Goal: Task Accomplishment & Management: Use online tool/utility

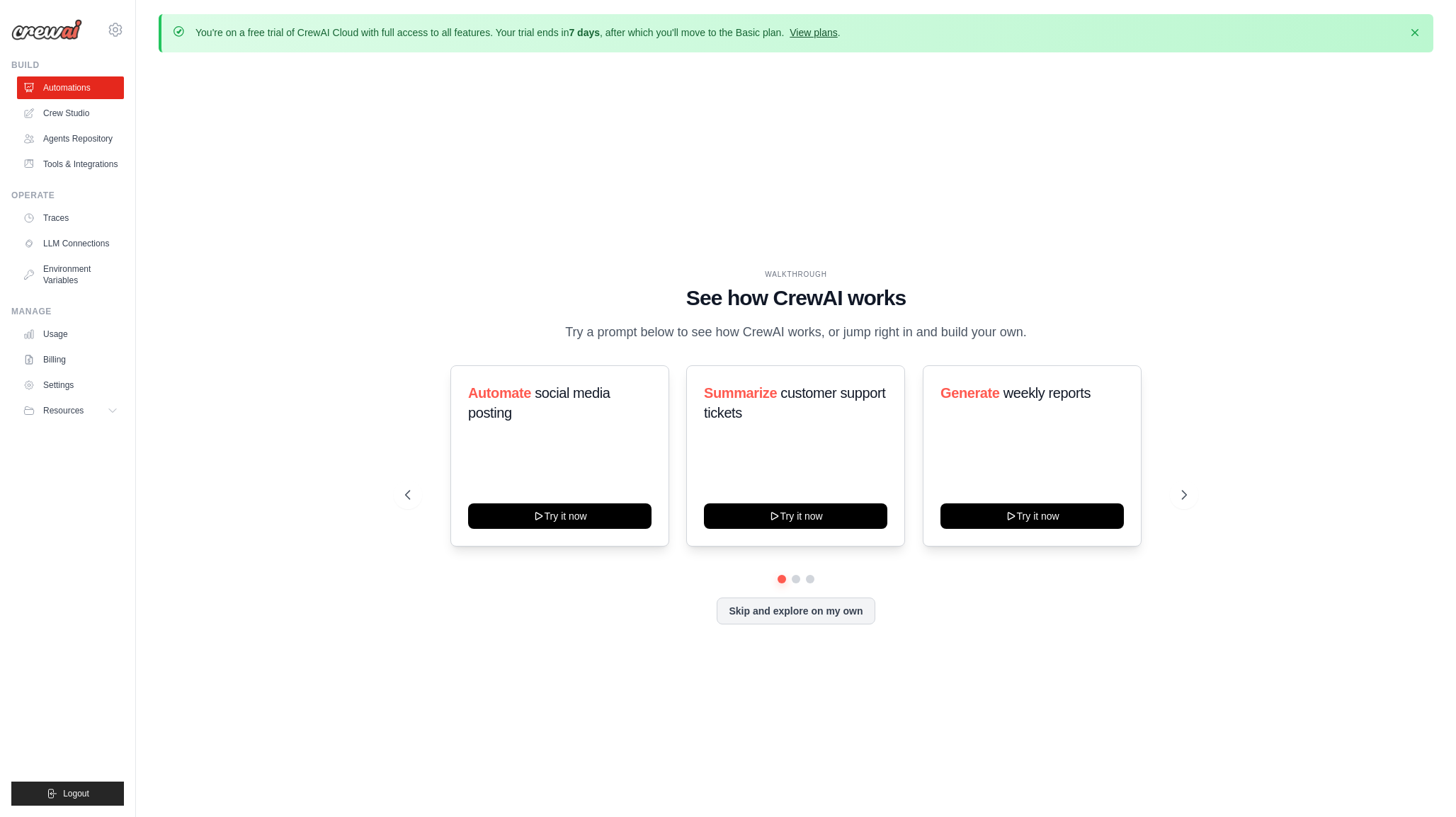
click at [814, 33] on link "View plans" at bounding box center [812, 32] width 48 height 12
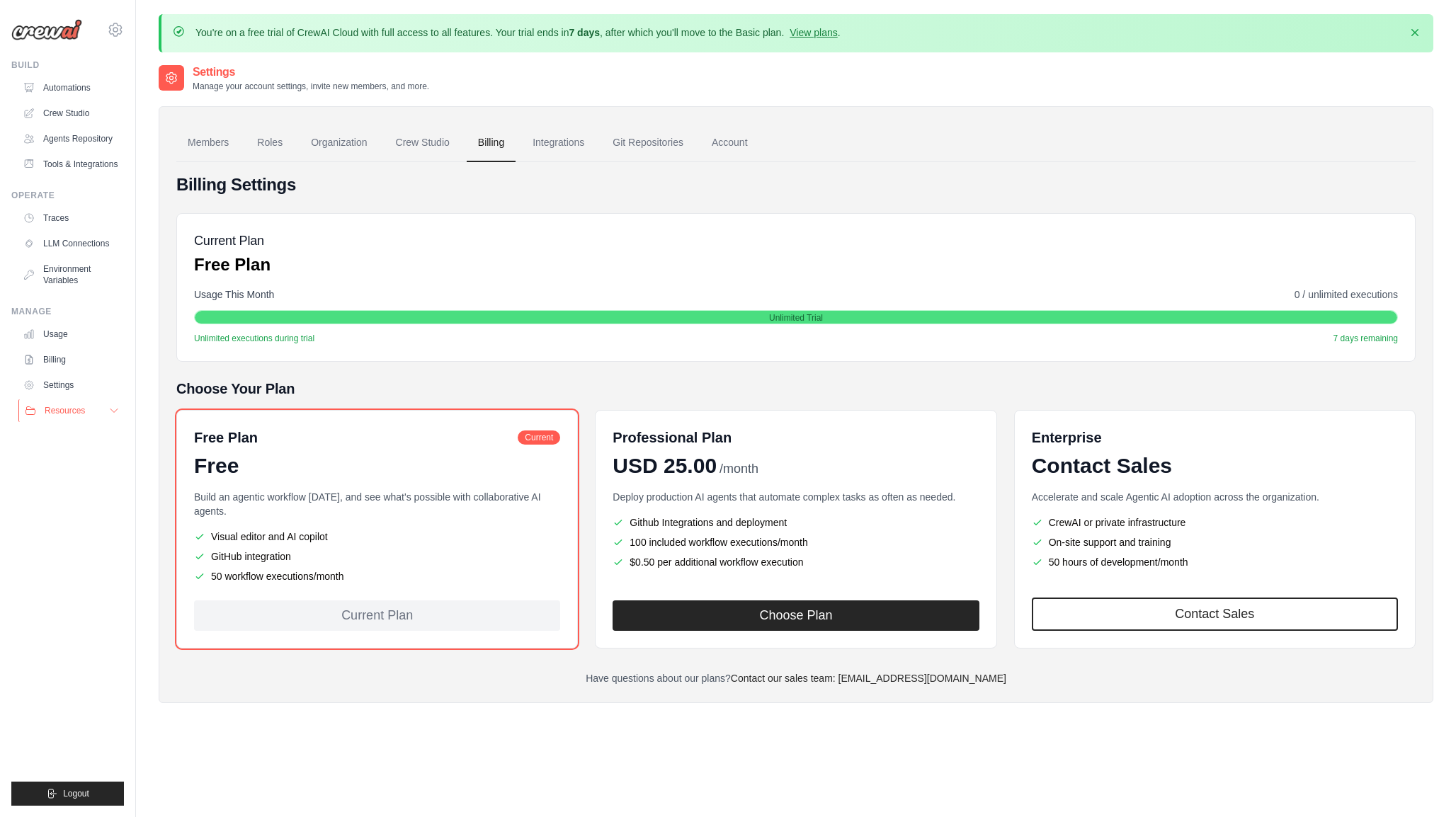
click at [73, 415] on span "Resources" at bounding box center [65, 411] width 40 height 12
click at [71, 386] on link "Settings" at bounding box center [71, 385] width 107 height 22
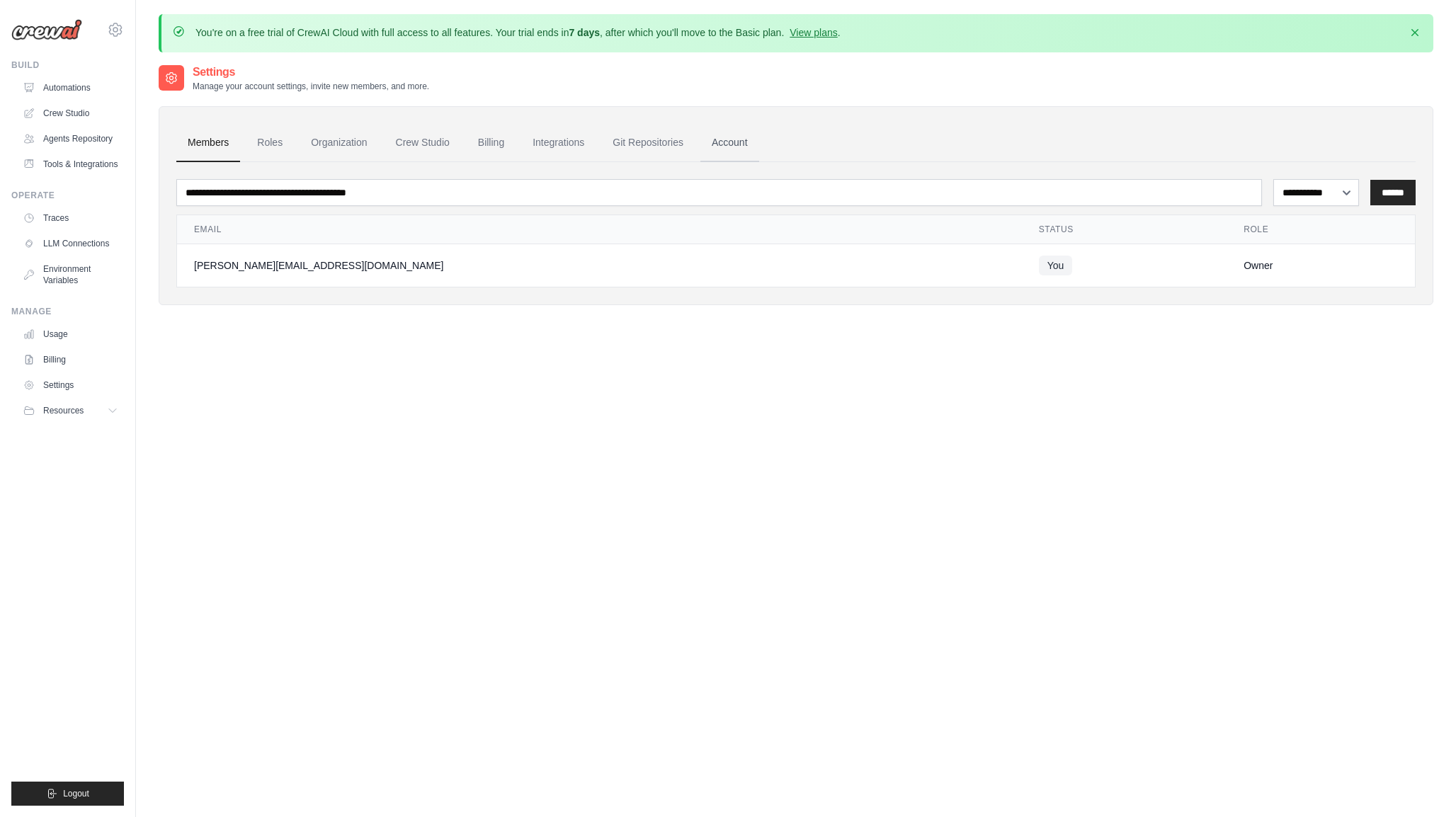
click at [731, 145] on link "Account" at bounding box center [729, 143] width 58 height 39
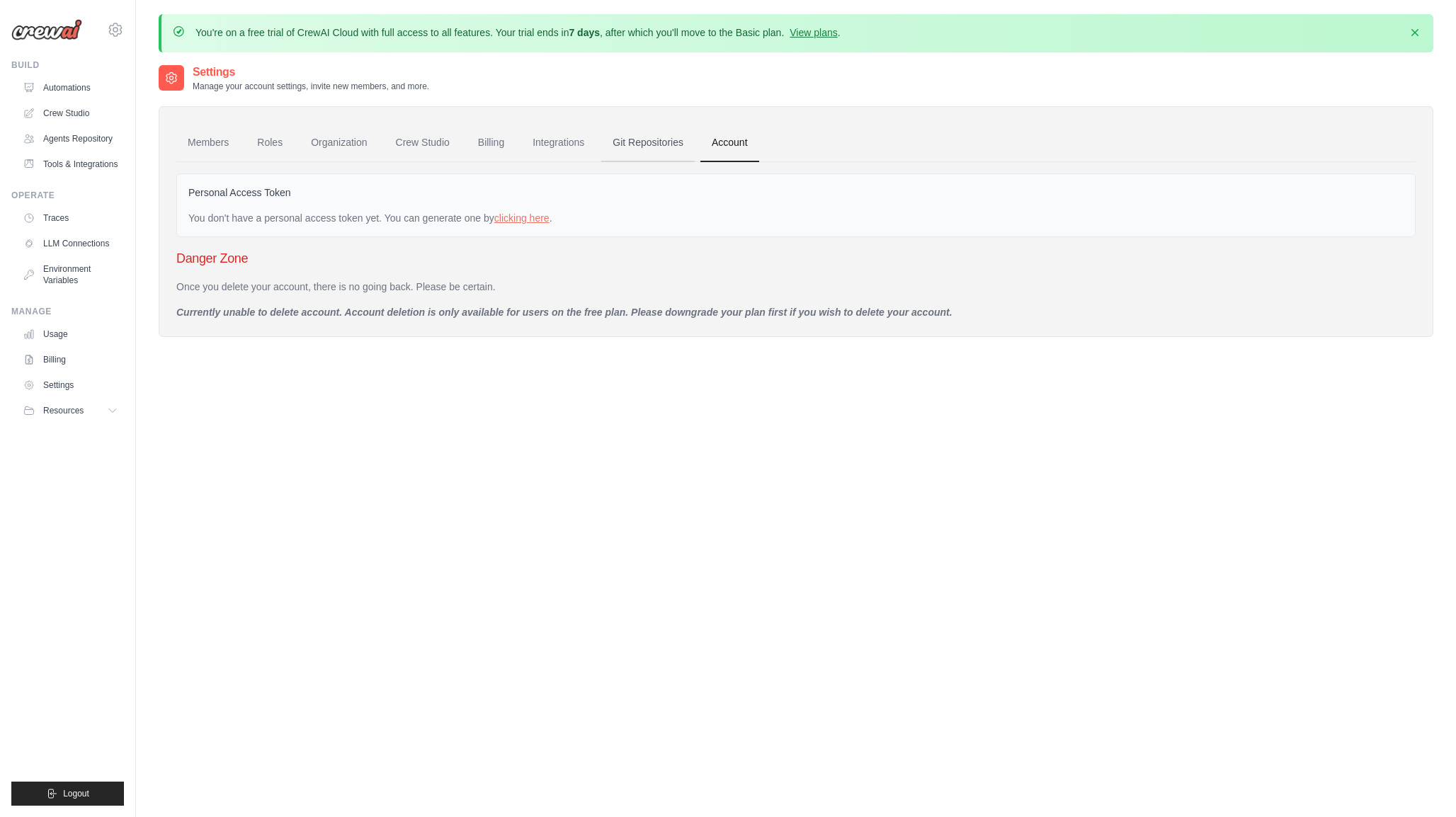
click at [645, 152] on link "Git Repositories" at bounding box center [648, 143] width 93 height 39
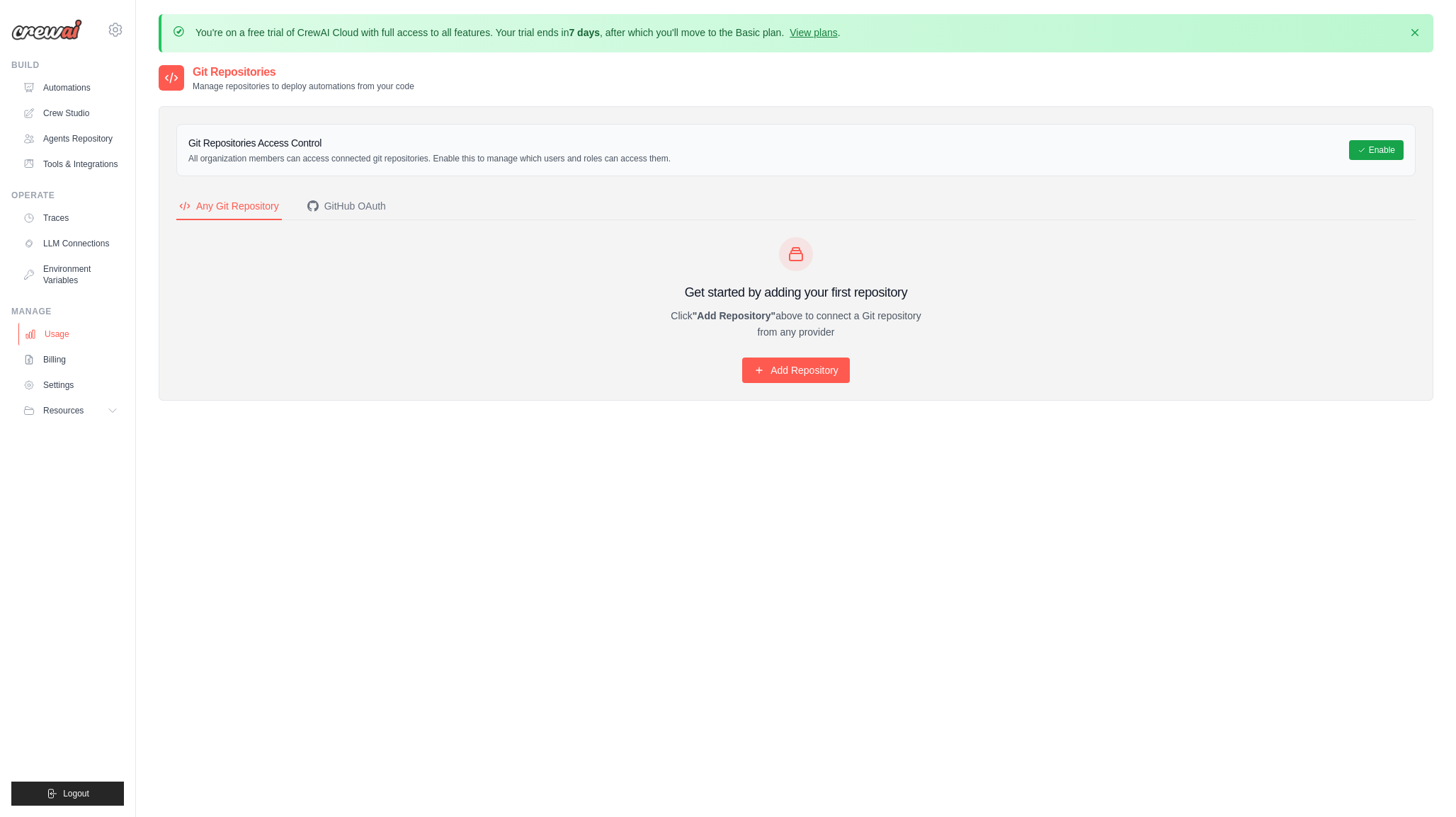
click at [45, 335] on link "Usage" at bounding box center [71, 333] width 107 height 22
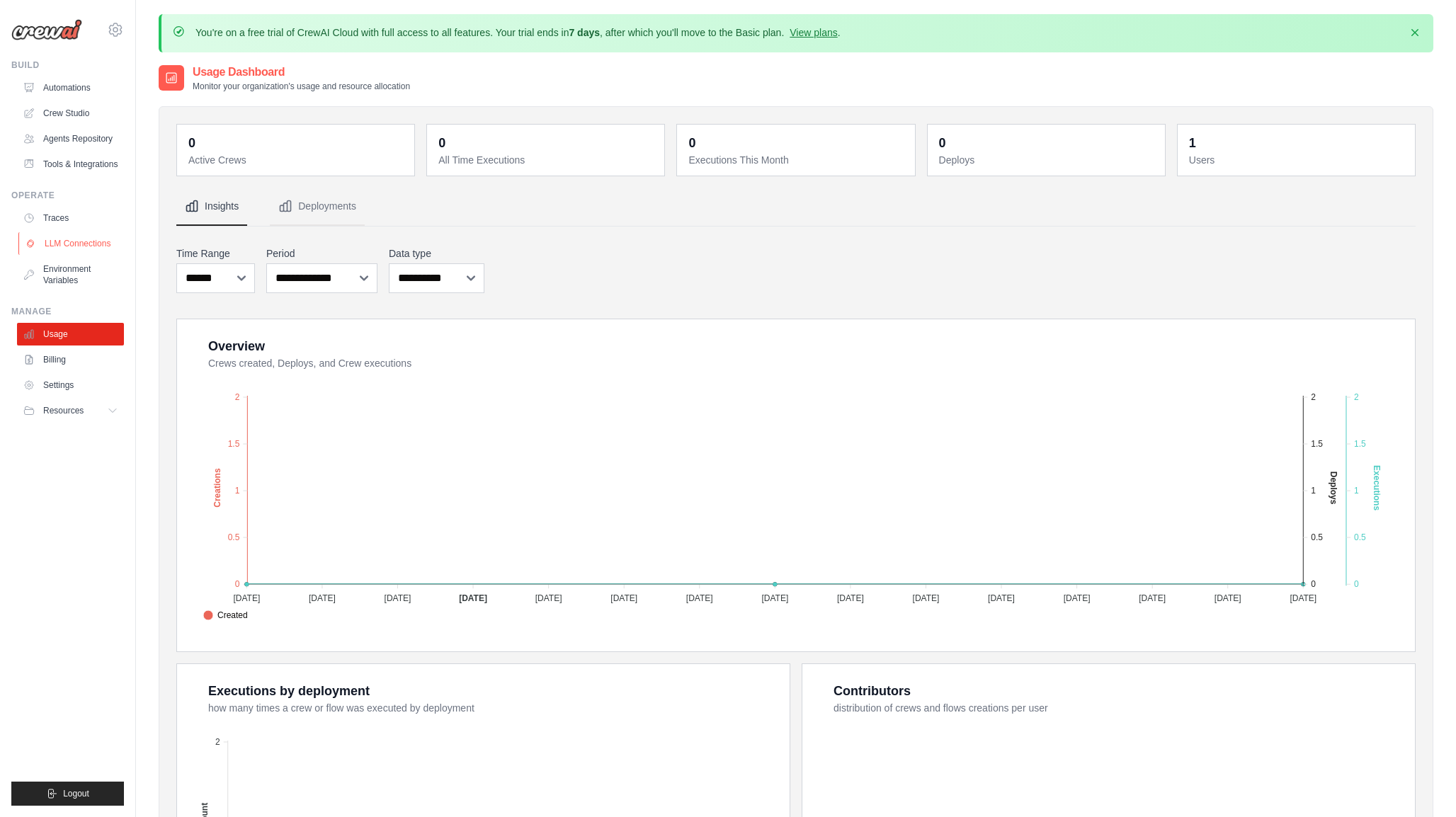
click at [72, 242] on link "LLM Connections" at bounding box center [71, 243] width 107 height 22
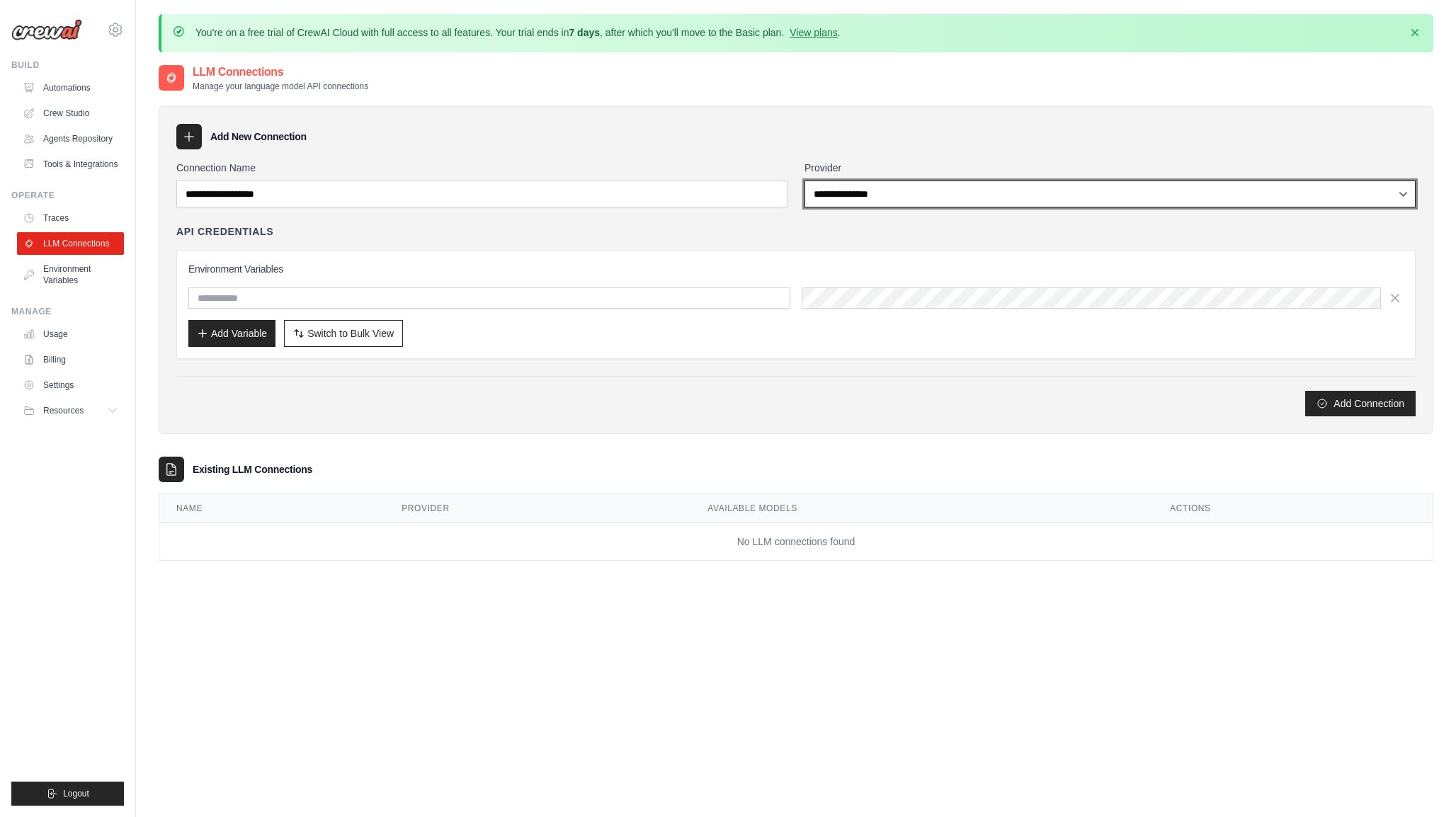
click at [832, 191] on select "**********" at bounding box center [1110, 194] width 611 height 27
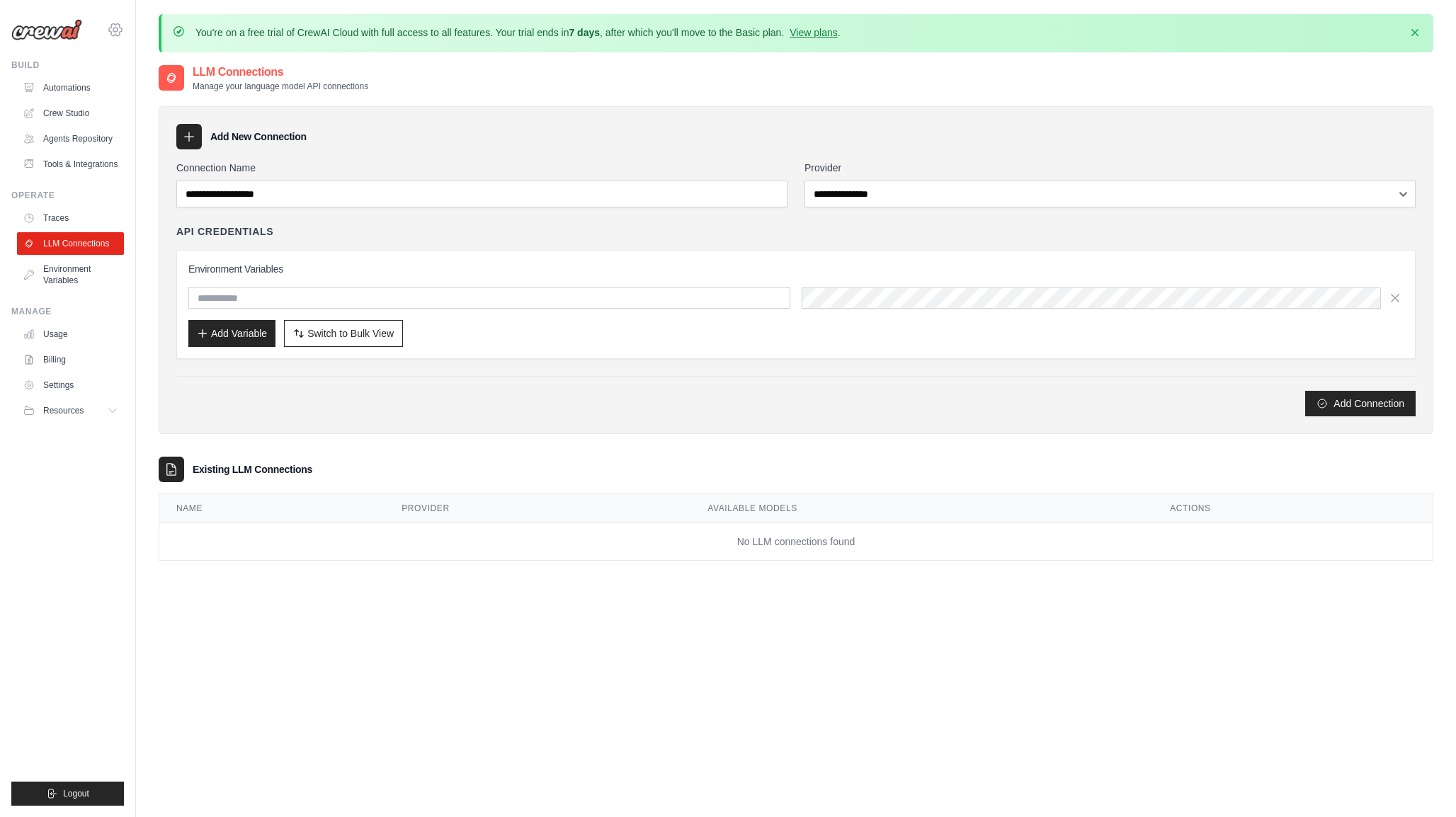
click at [120, 32] on icon at bounding box center [115, 30] width 17 height 17
click at [168, 88] on span "Settings" at bounding box center [175, 88] width 111 height 14
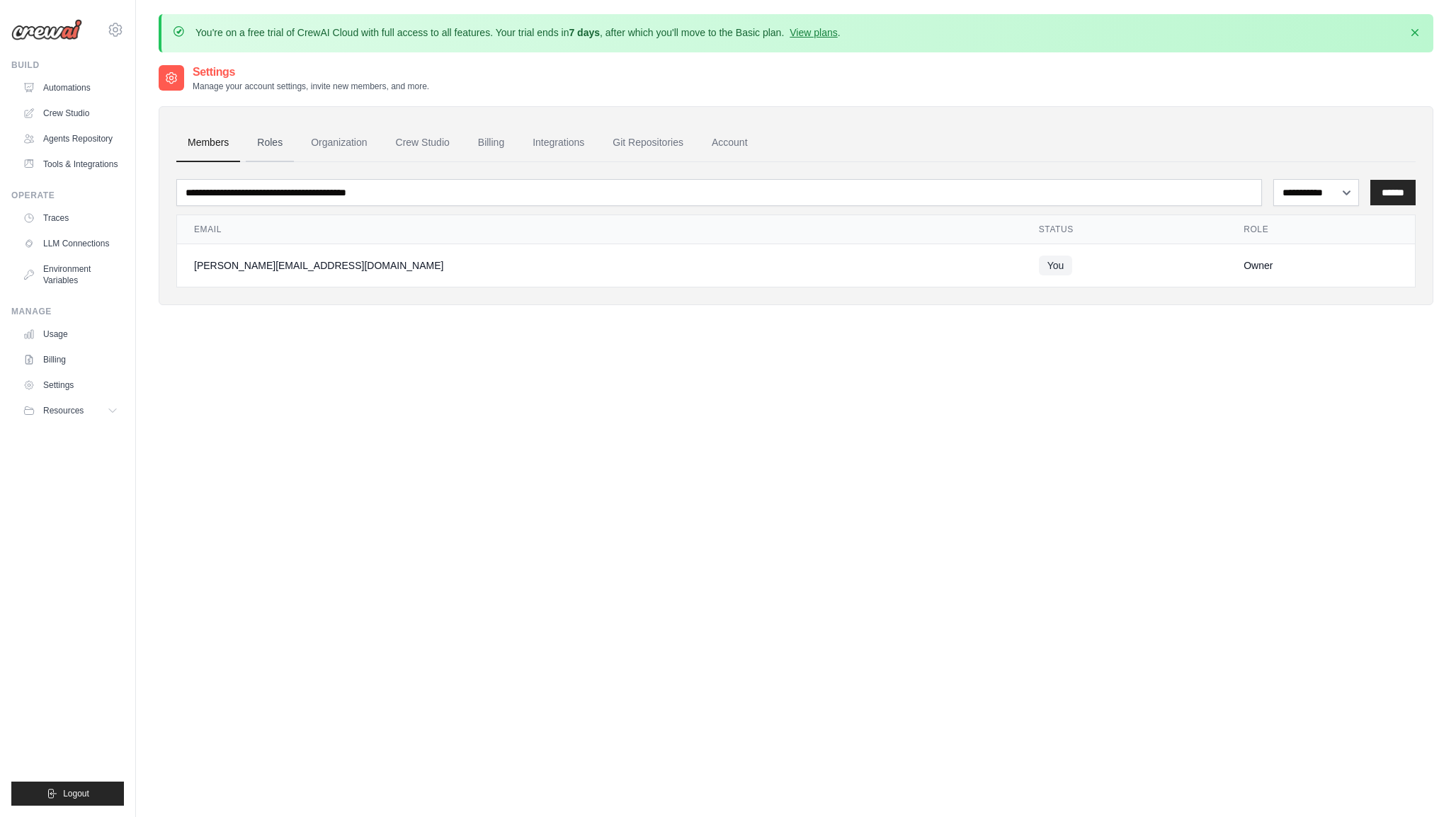
click at [271, 142] on link "Roles" at bounding box center [270, 143] width 49 height 39
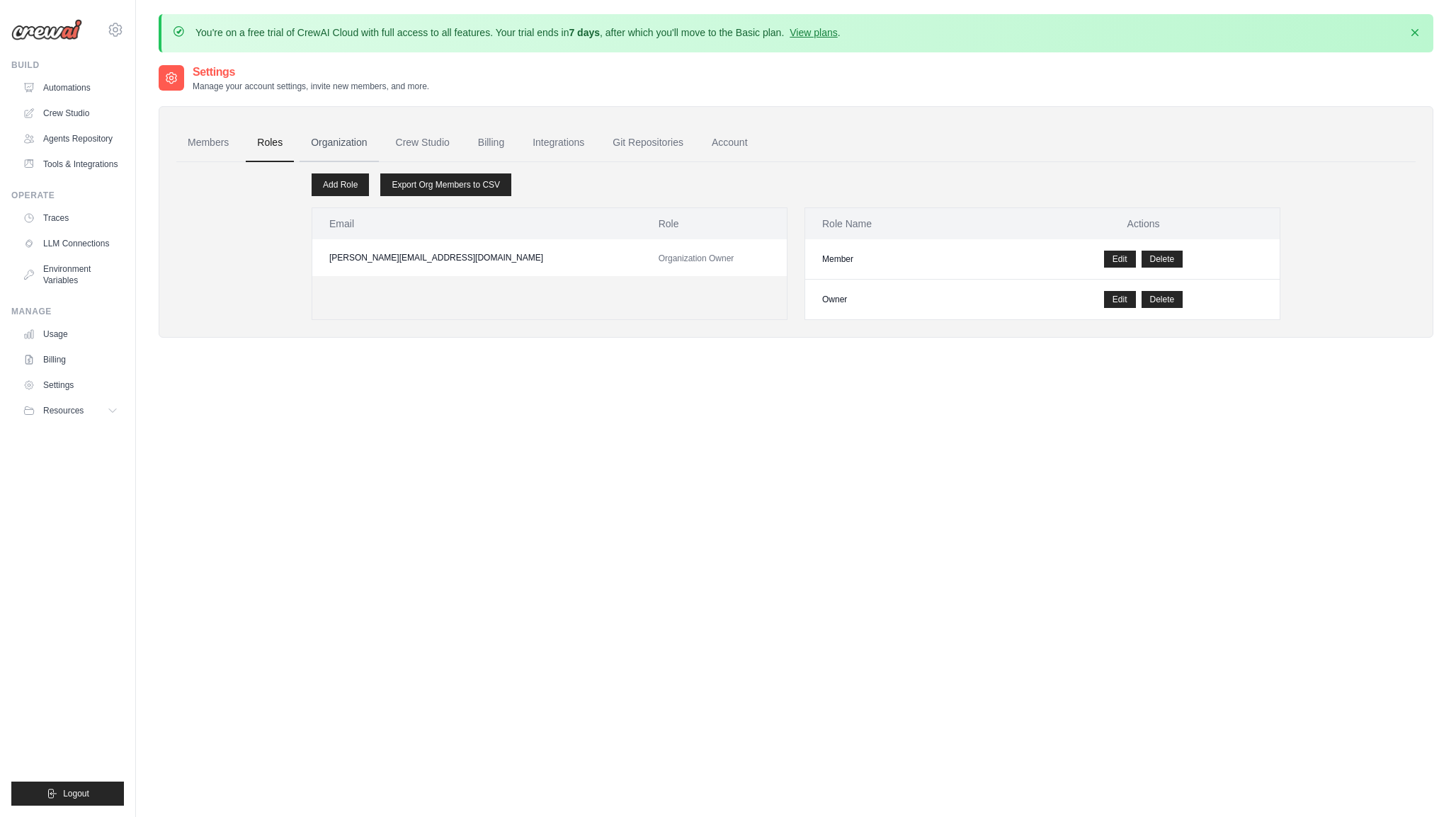
click at [339, 138] on link "Organization" at bounding box center [338, 143] width 78 height 39
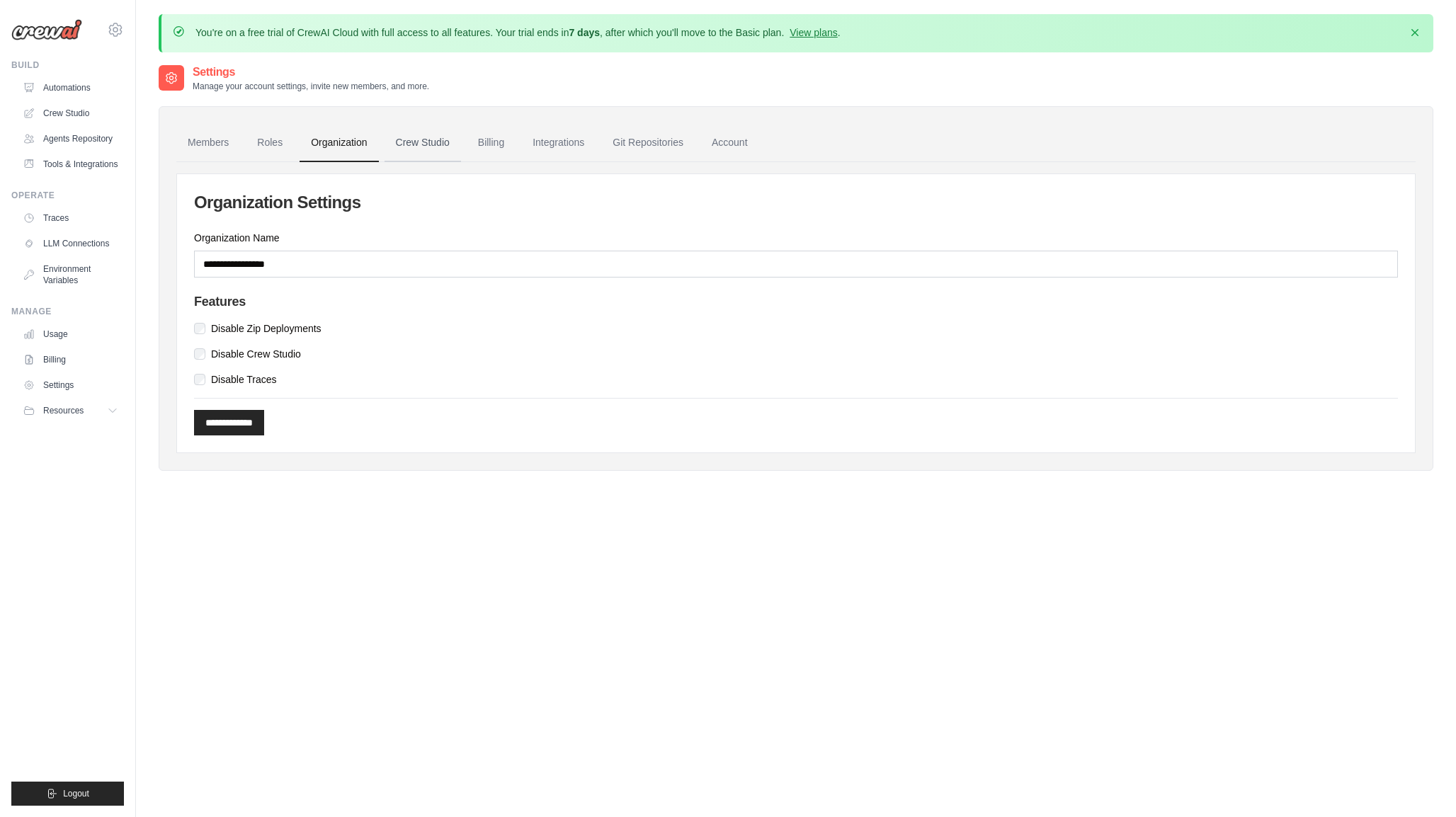
click at [422, 147] on link "Crew Studio" at bounding box center [422, 143] width 76 height 39
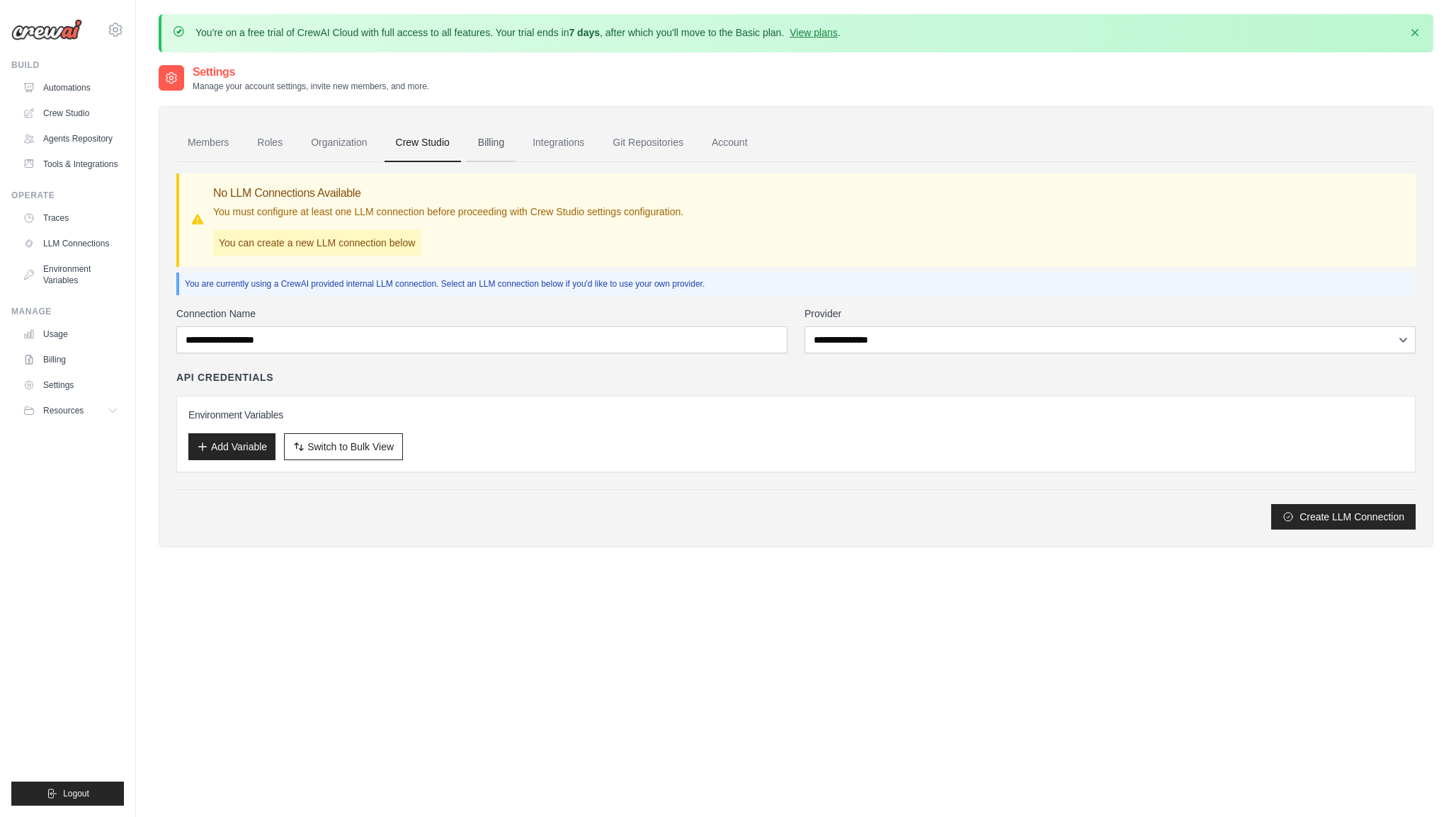
click at [487, 147] on link "Billing" at bounding box center [491, 143] width 49 height 39
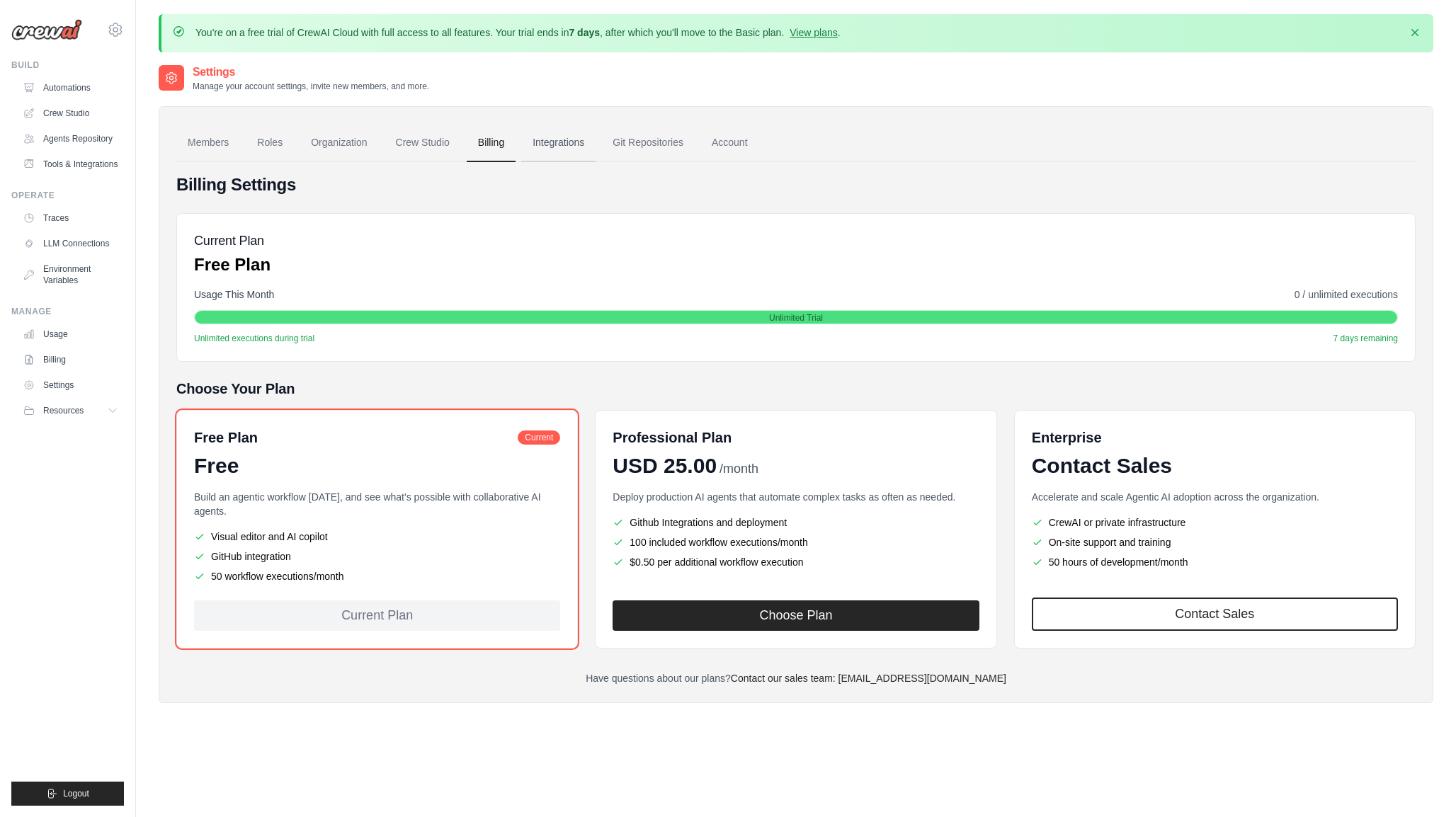
click at [545, 140] on link "Integrations" at bounding box center [558, 143] width 75 height 39
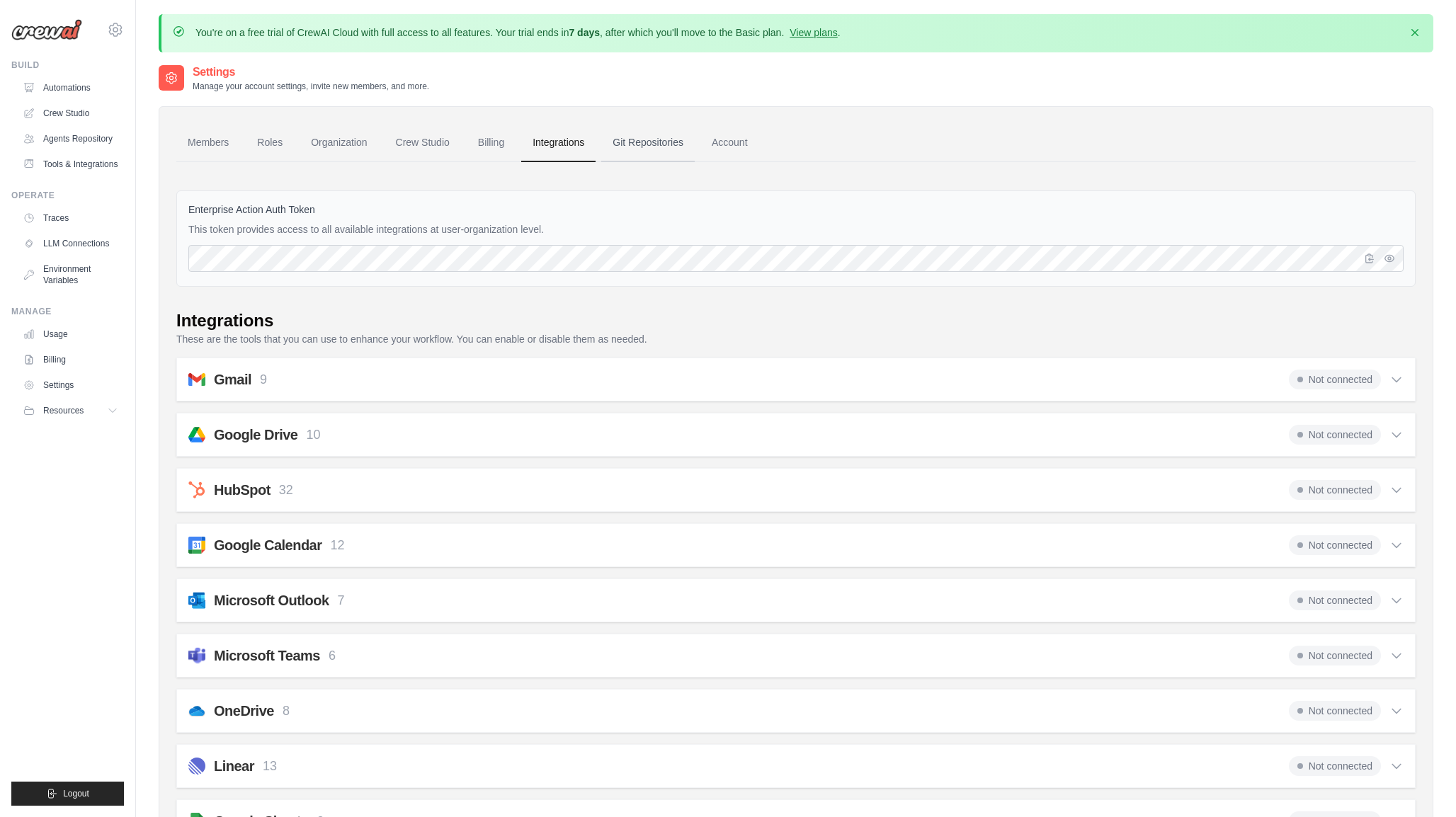
click at [636, 138] on link "Git Repositories" at bounding box center [648, 143] width 93 height 39
click at [732, 139] on link "Account" at bounding box center [729, 143] width 58 height 39
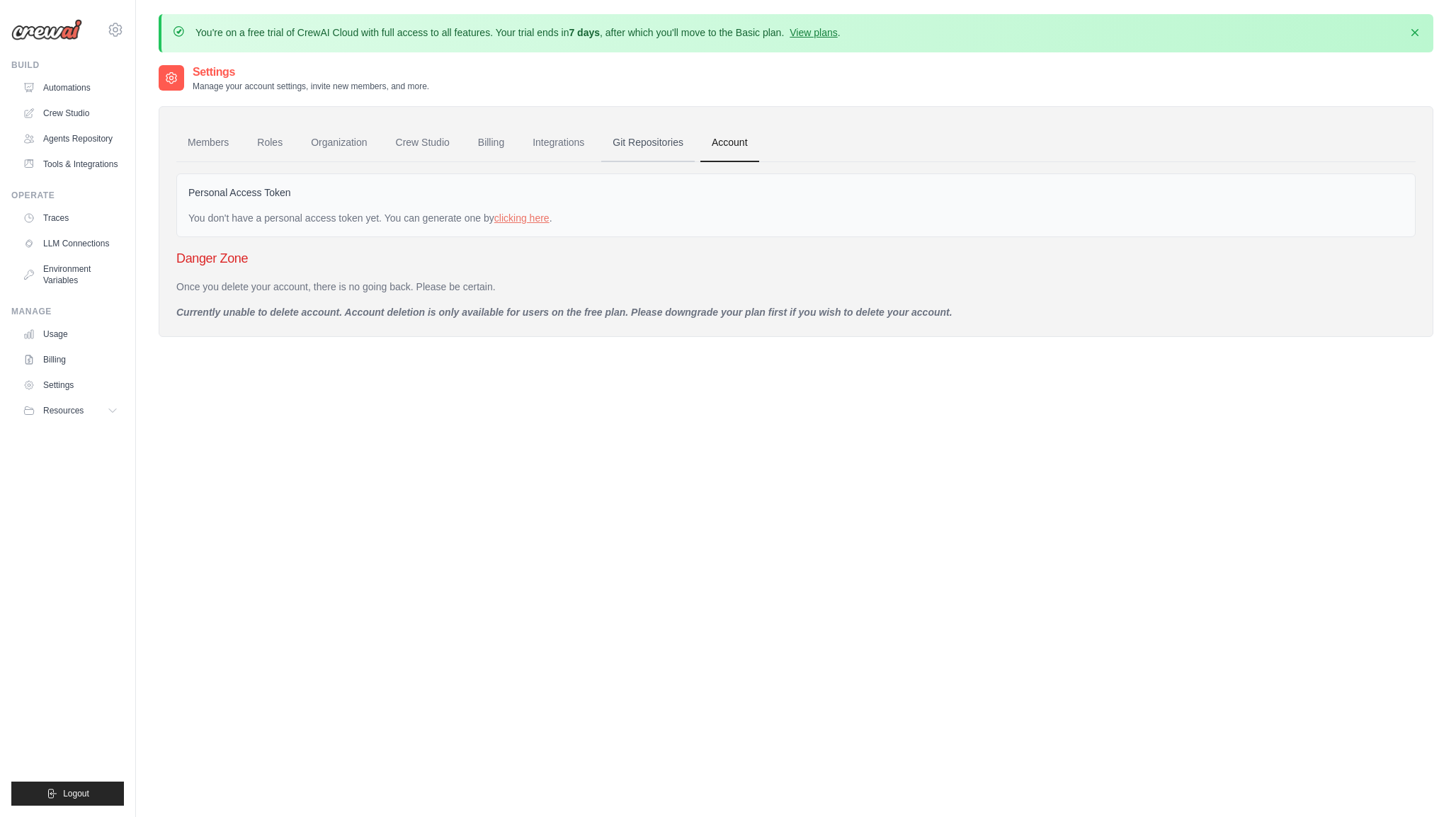
click at [640, 141] on link "Git Repositories" at bounding box center [648, 143] width 93 height 39
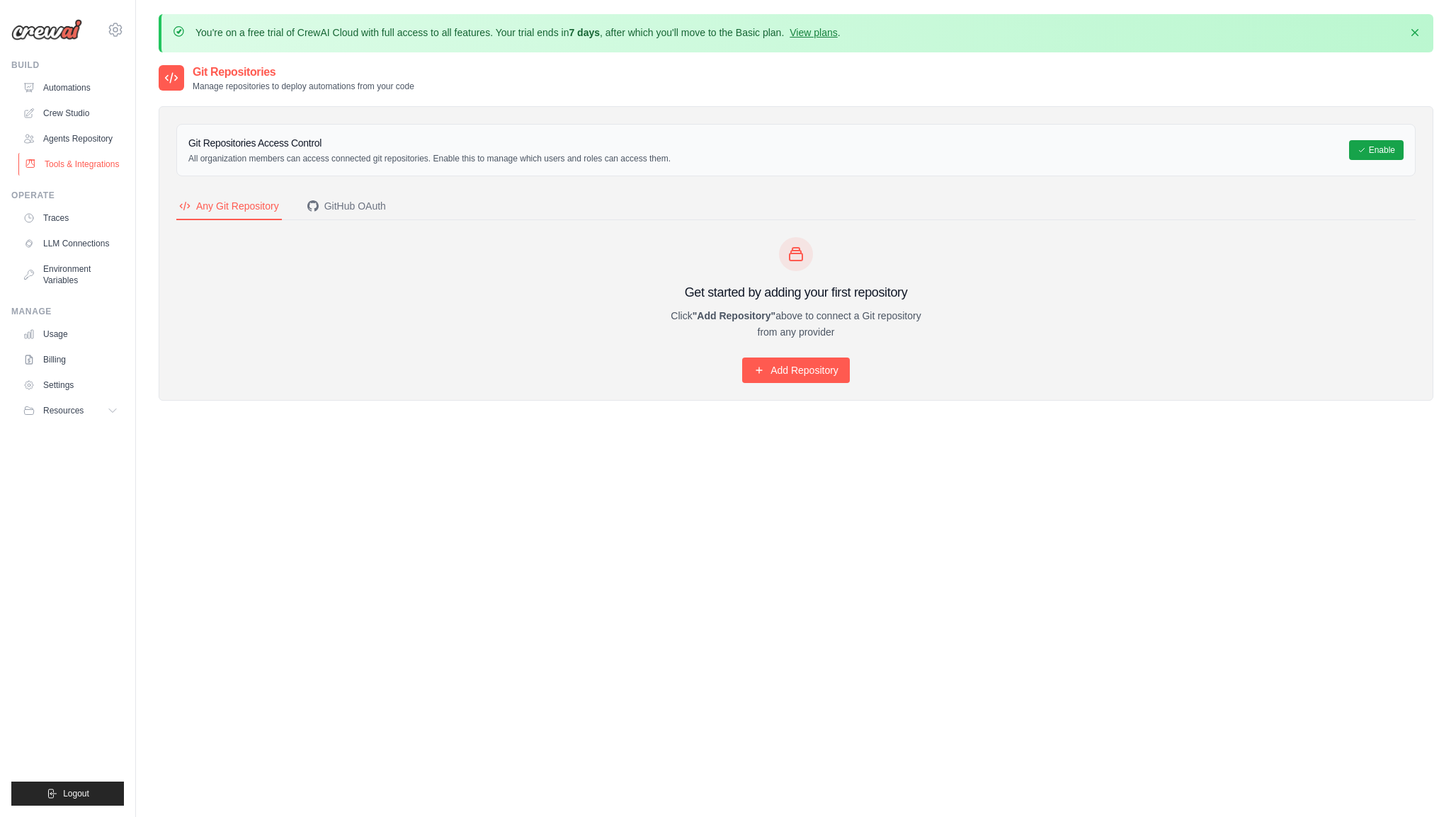
click at [75, 162] on link "Tools & Integrations" at bounding box center [71, 164] width 107 height 22
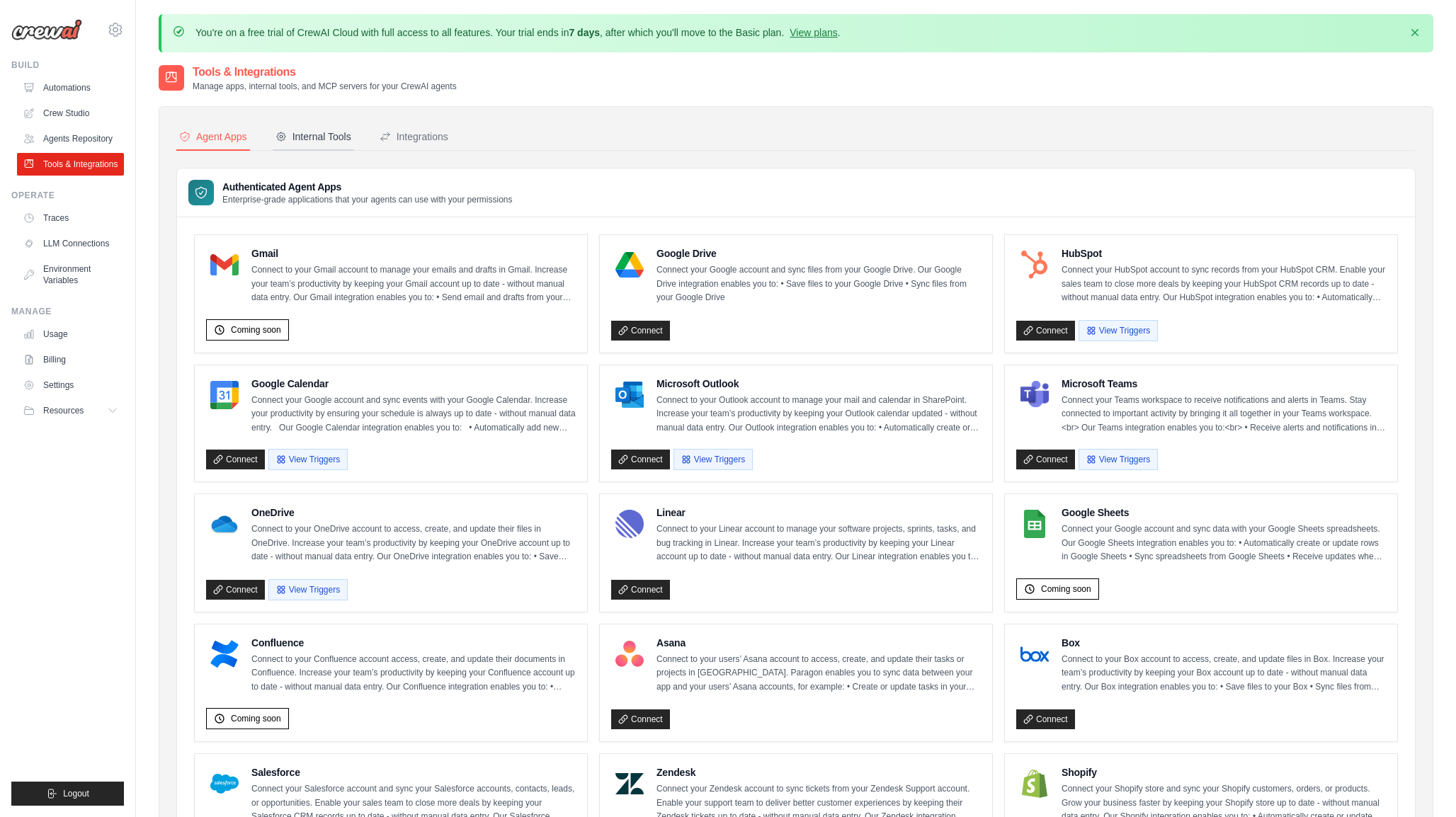
click at [319, 132] on div "Internal Tools" at bounding box center [313, 137] width 75 height 14
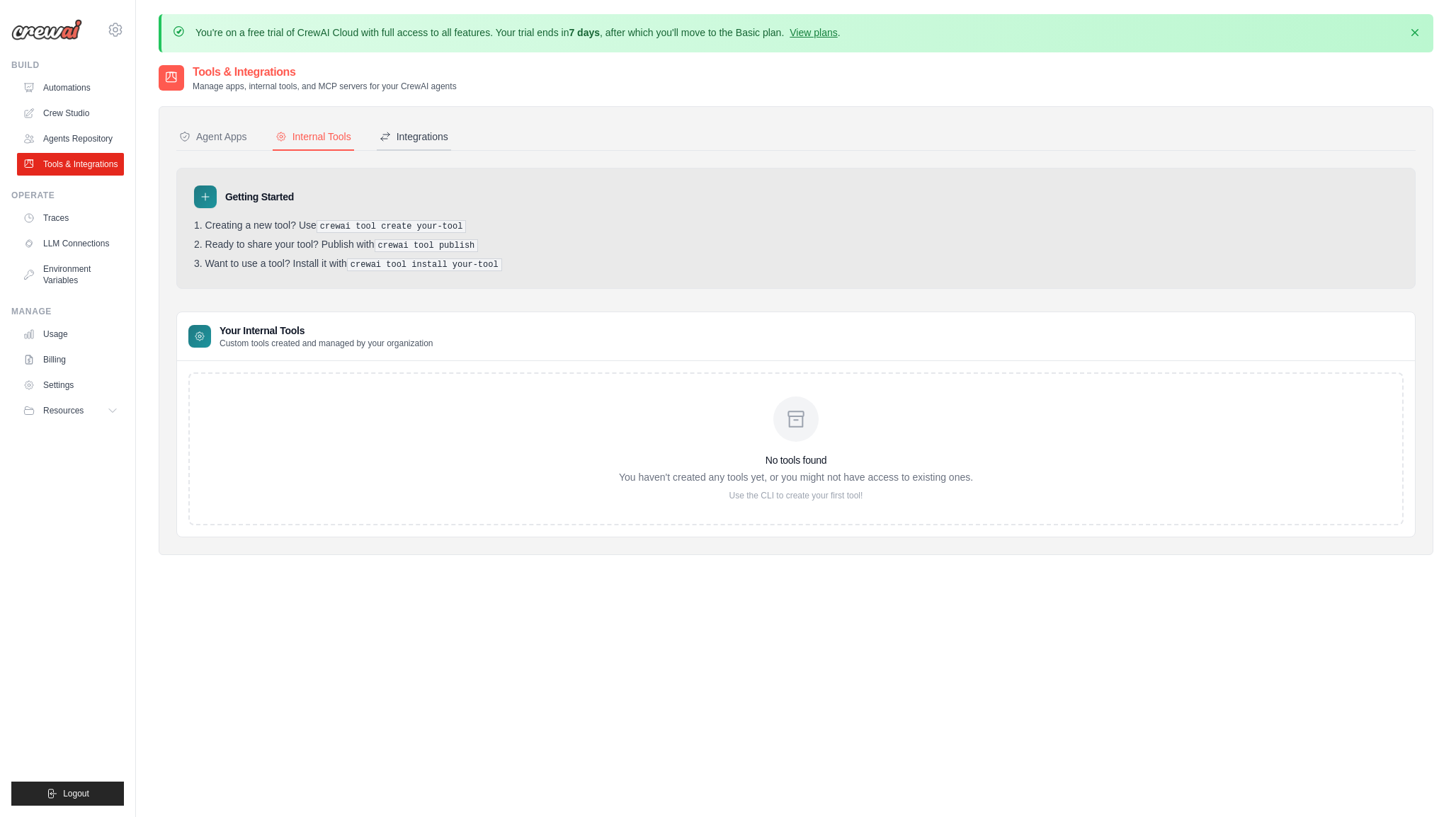
click at [422, 138] on div "Integrations" at bounding box center [413, 137] width 68 height 14
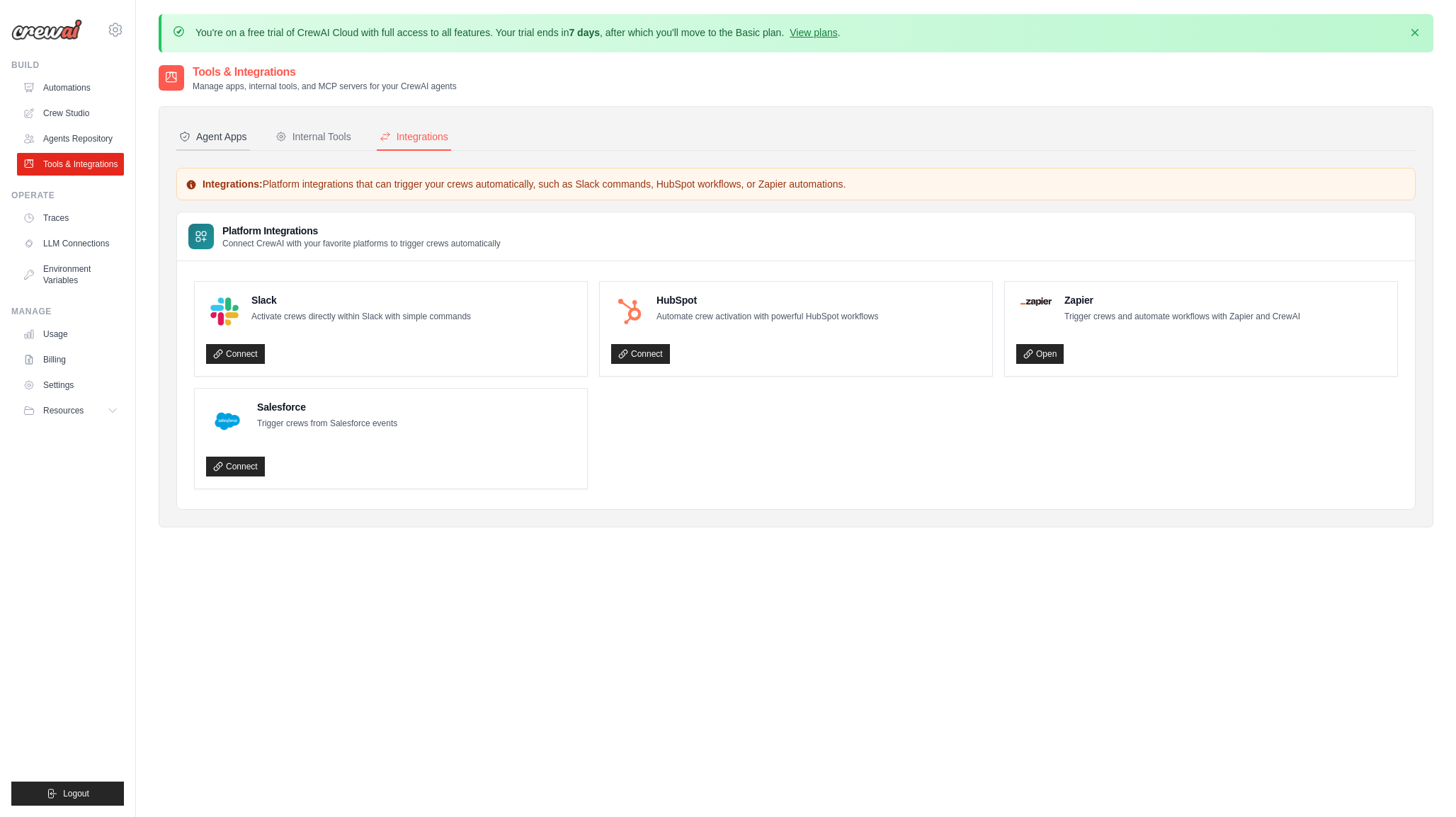
click at [215, 138] on div "Agent Apps" at bounding box center [213, 137] width 68 height 14
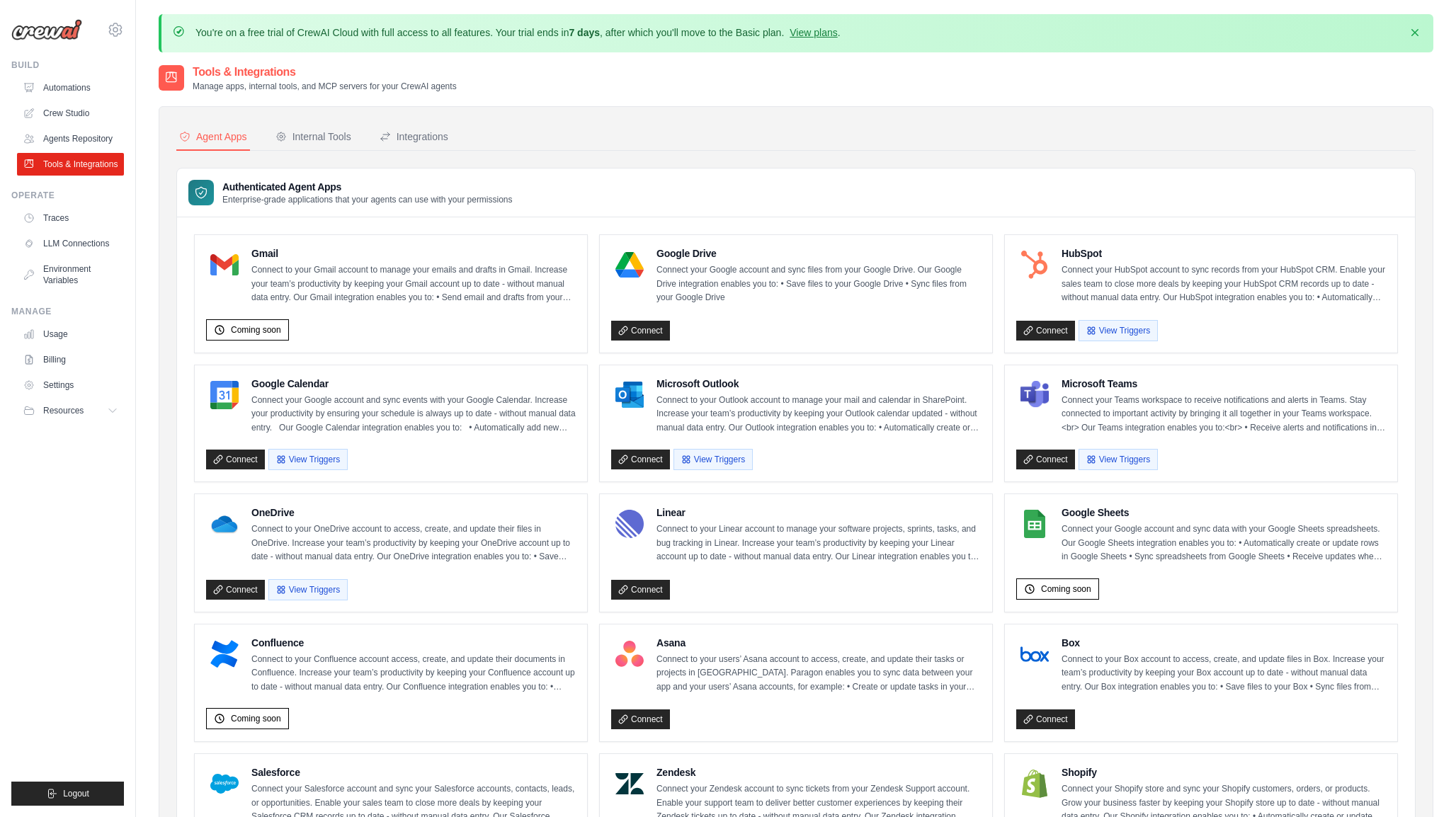
scroll to position [510, 0]
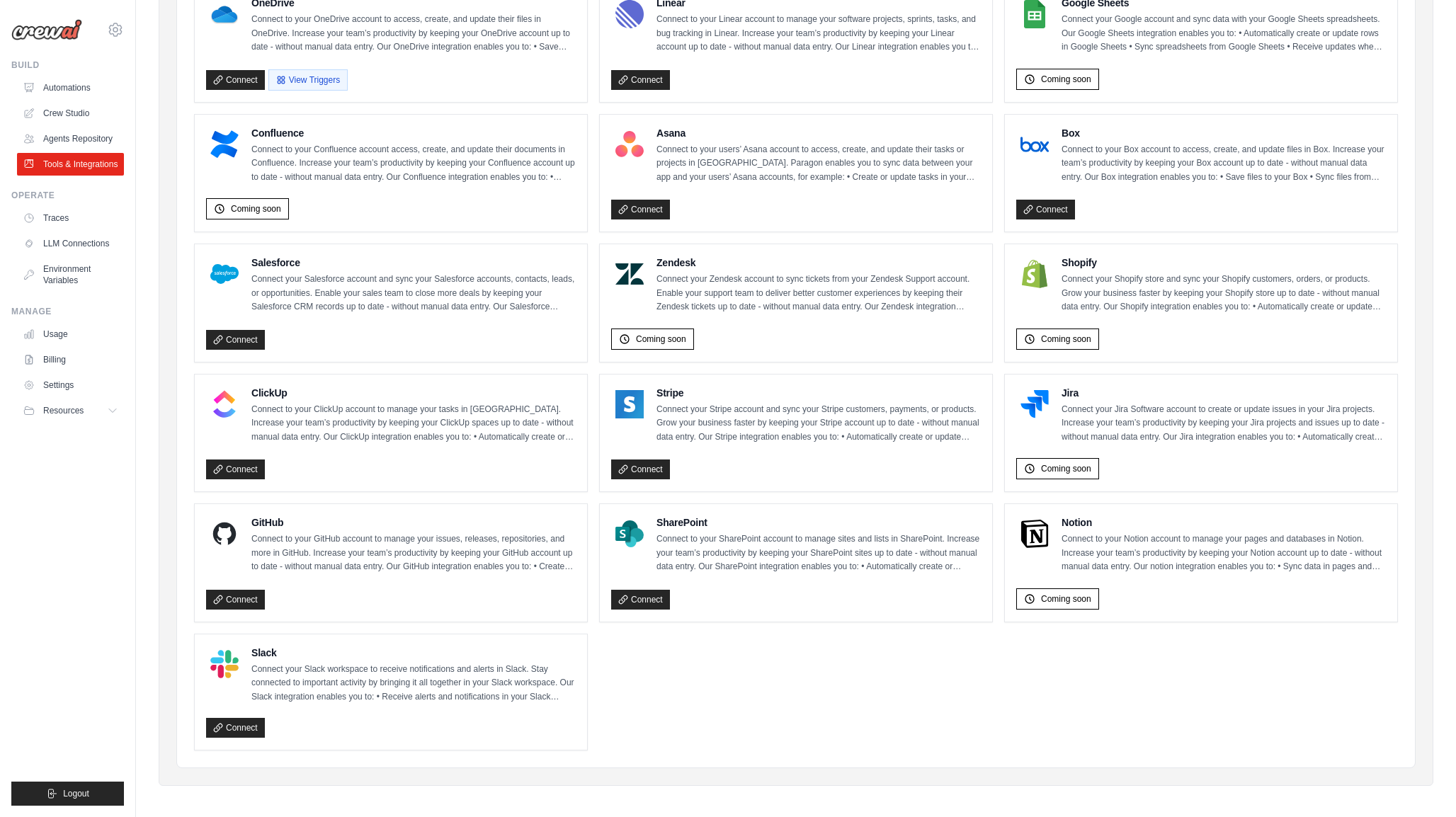
click at [456, 679] on p "Connect your Slack workspace to receive notifications and alerts in Slack. Stay…" at bounding box center [413, 683] width 324 height 41
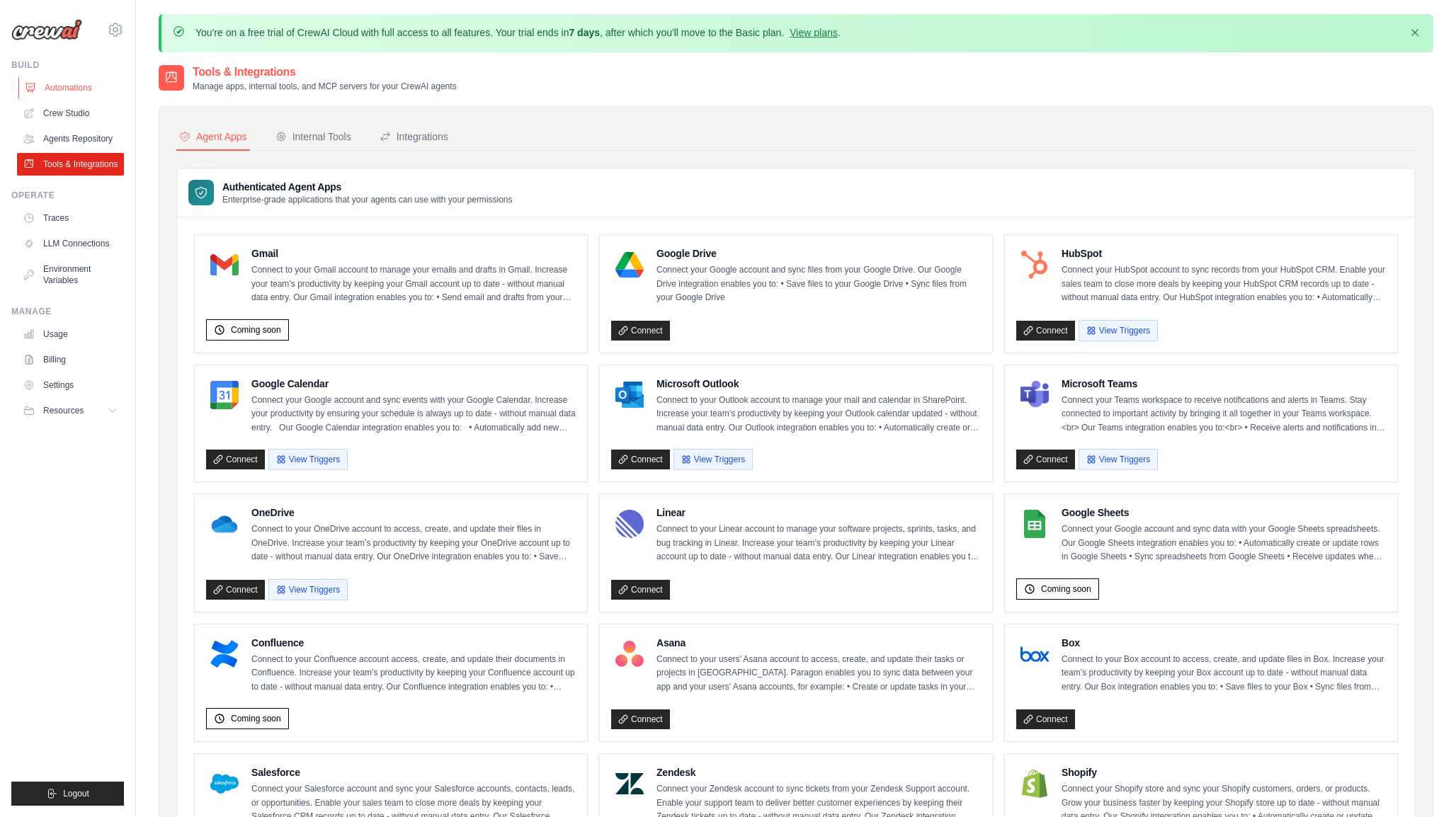
click at [61, 88] on link "Automations" at bounding box center [71, 87] width 107 height 22
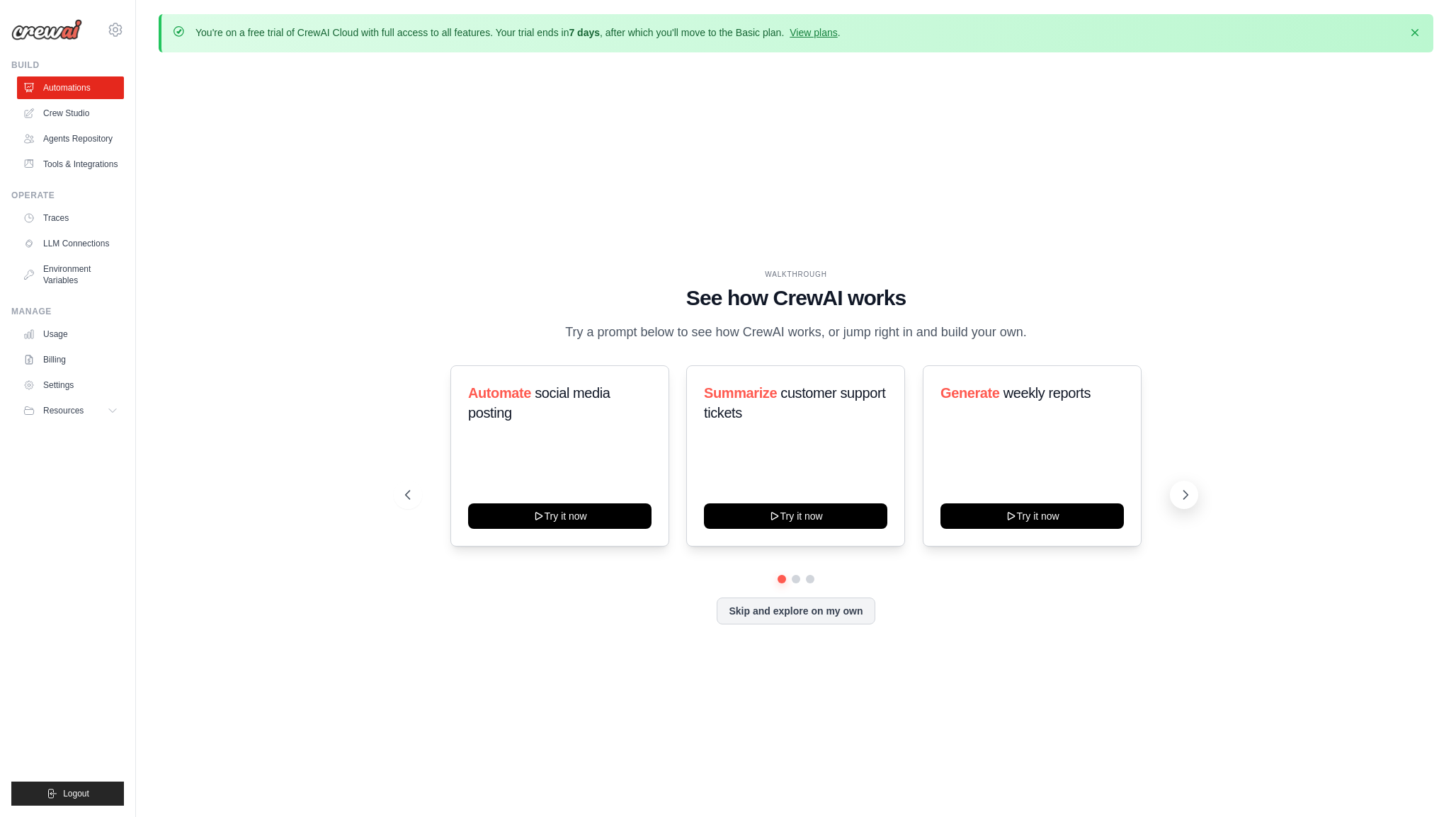
click at [1184, 495] on icon at bounding box center [1185, 495] width 14 height 14
click at [794, 610] on button "Skip and explore on my own" at bounding box center [795, 609] width 158 height 27
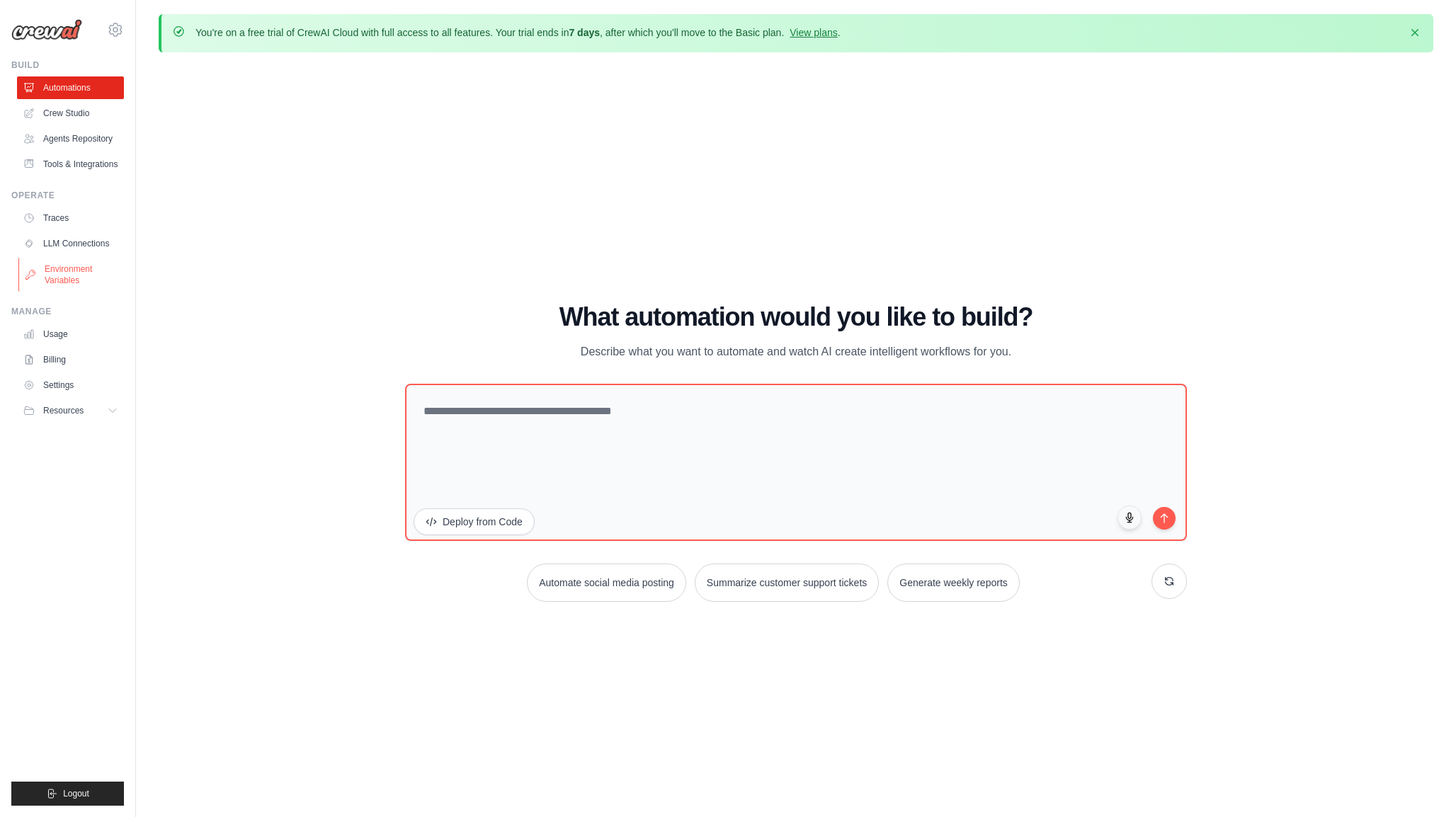
click at [41, 271] on link "Environment Variables" at bounding box center [71, 275] width 107 height 34
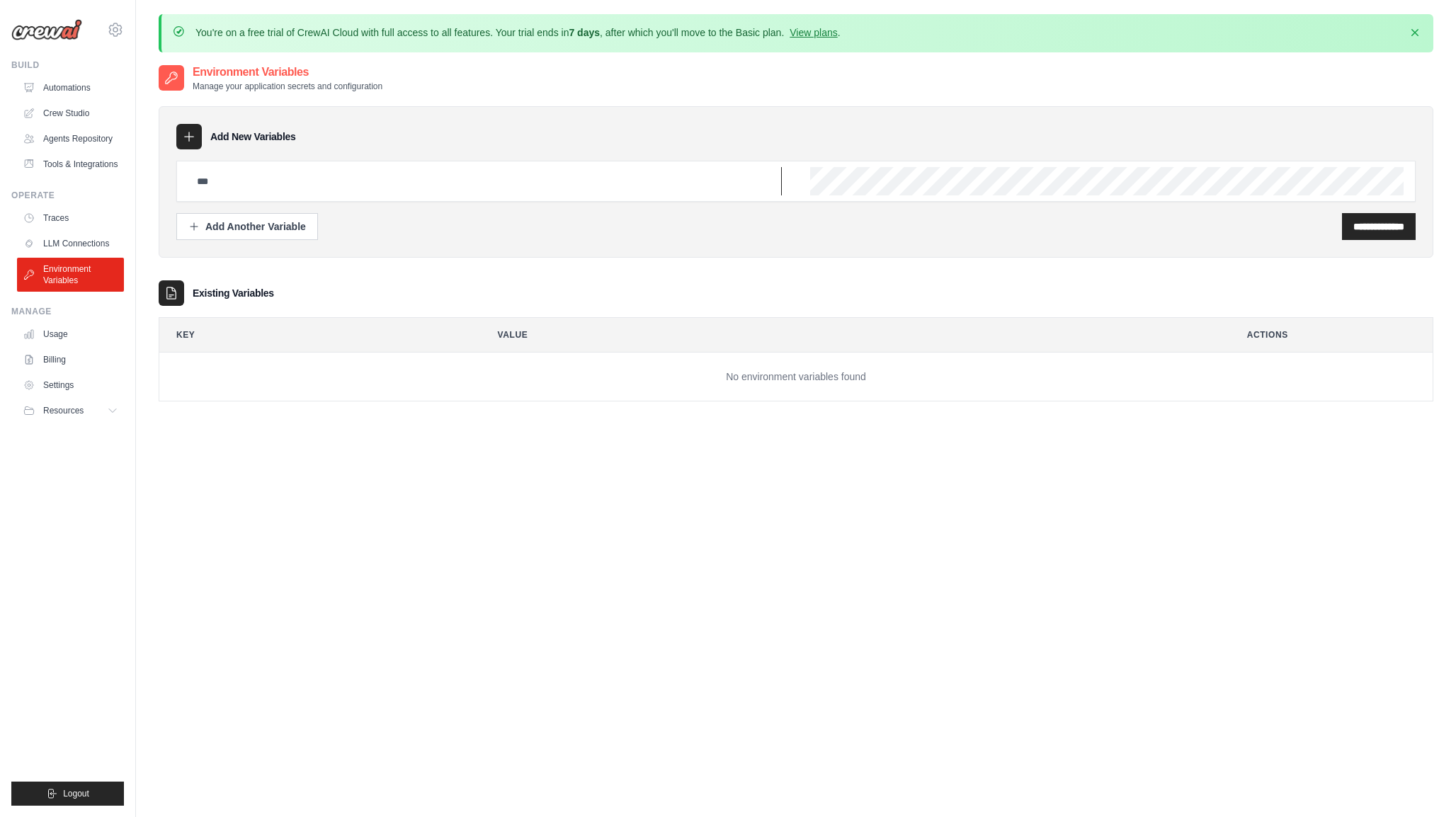
click at [421, 187] on input "text" at bounding box center [485, 182] width 593 height 29
paste input "**********"
type input "**********"
click at [1353, 222] on input "**********" at bounding box center [1378, 226] width 51 height 14
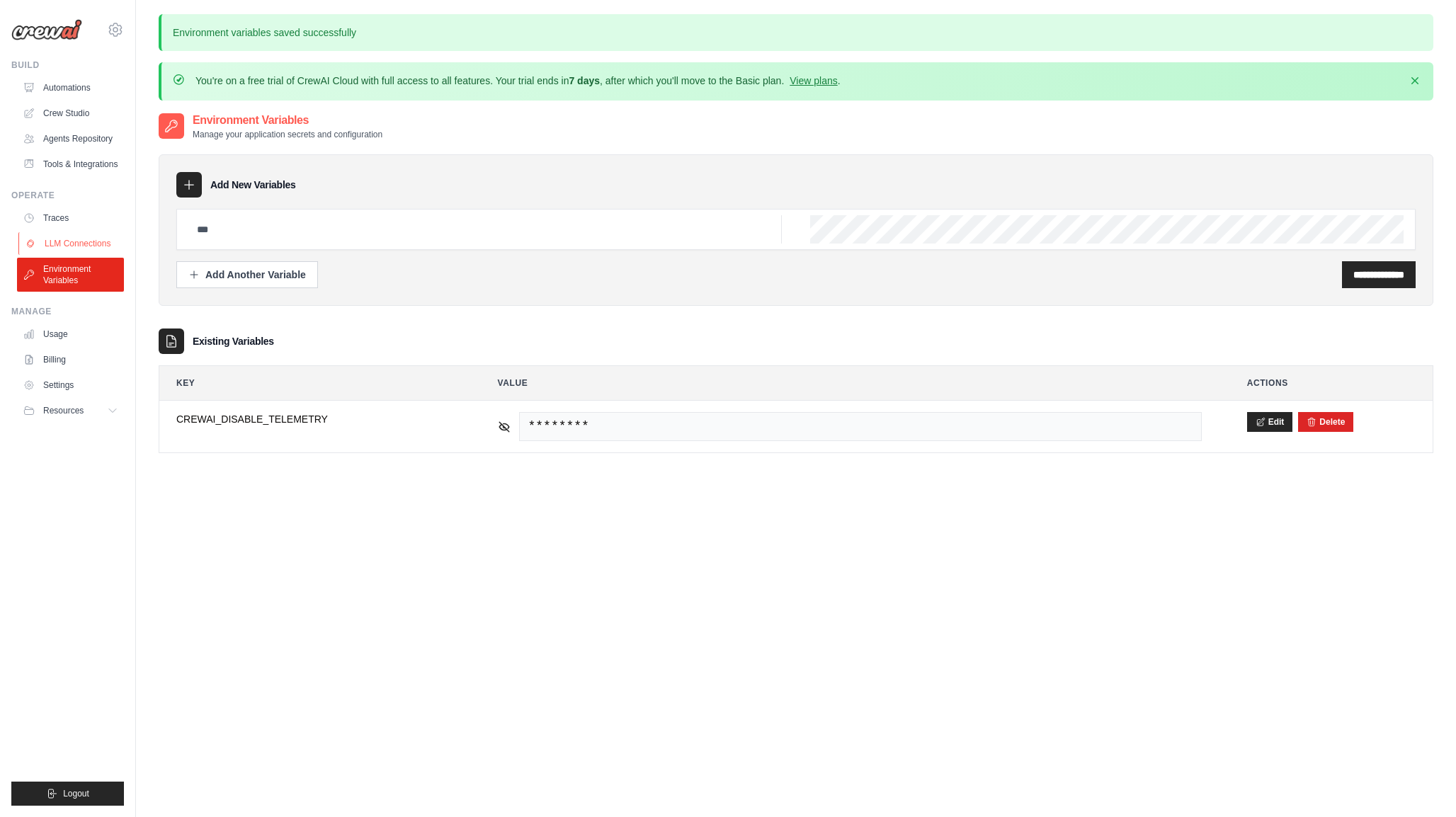
click at [57, 233] on link "LLM Connections" at bounding box center [71, 243] width 107 height 22
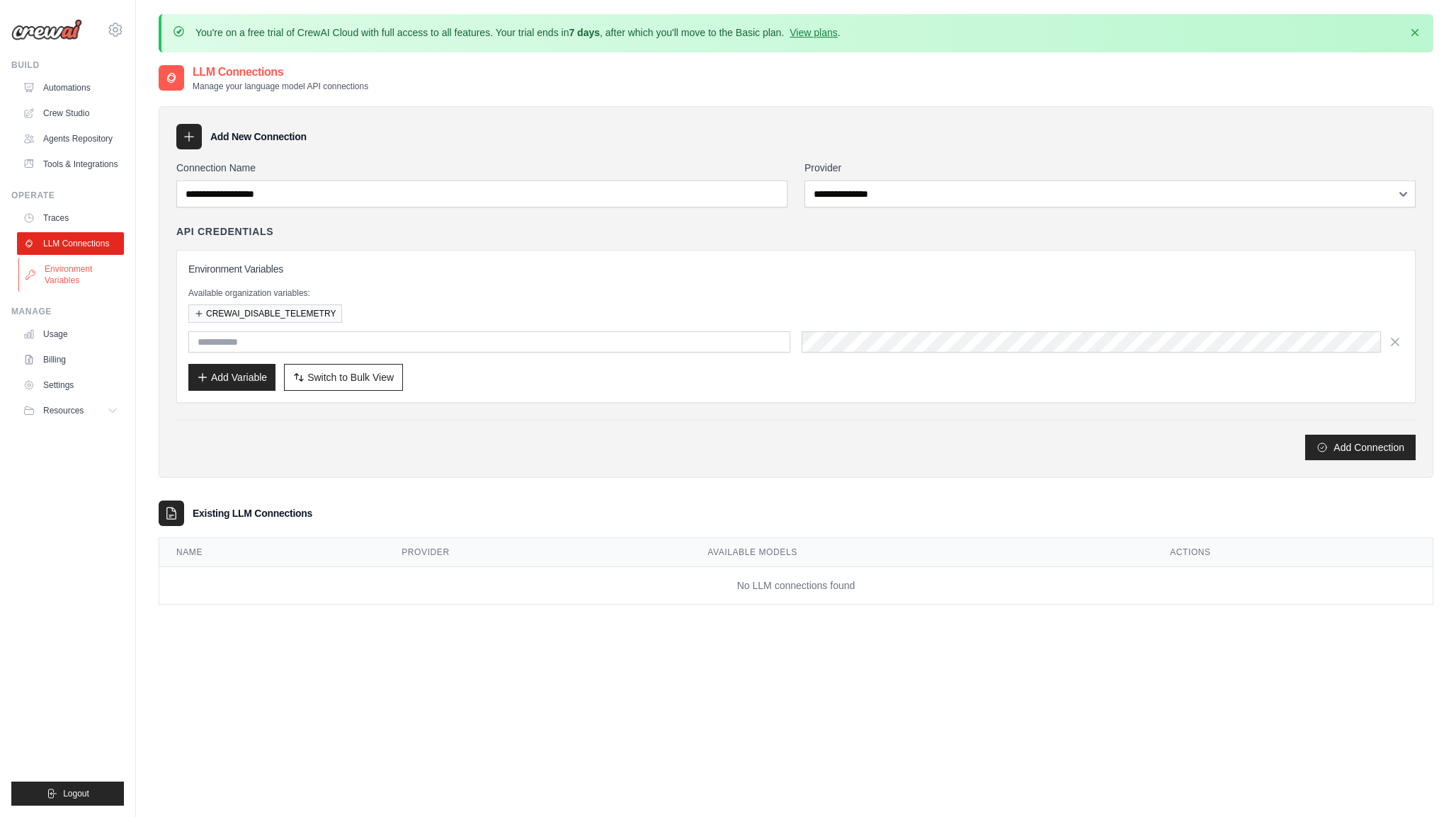
click at [70, 274] on link "Environment Variables" at bounding box center [71, 275] width 107 height 34
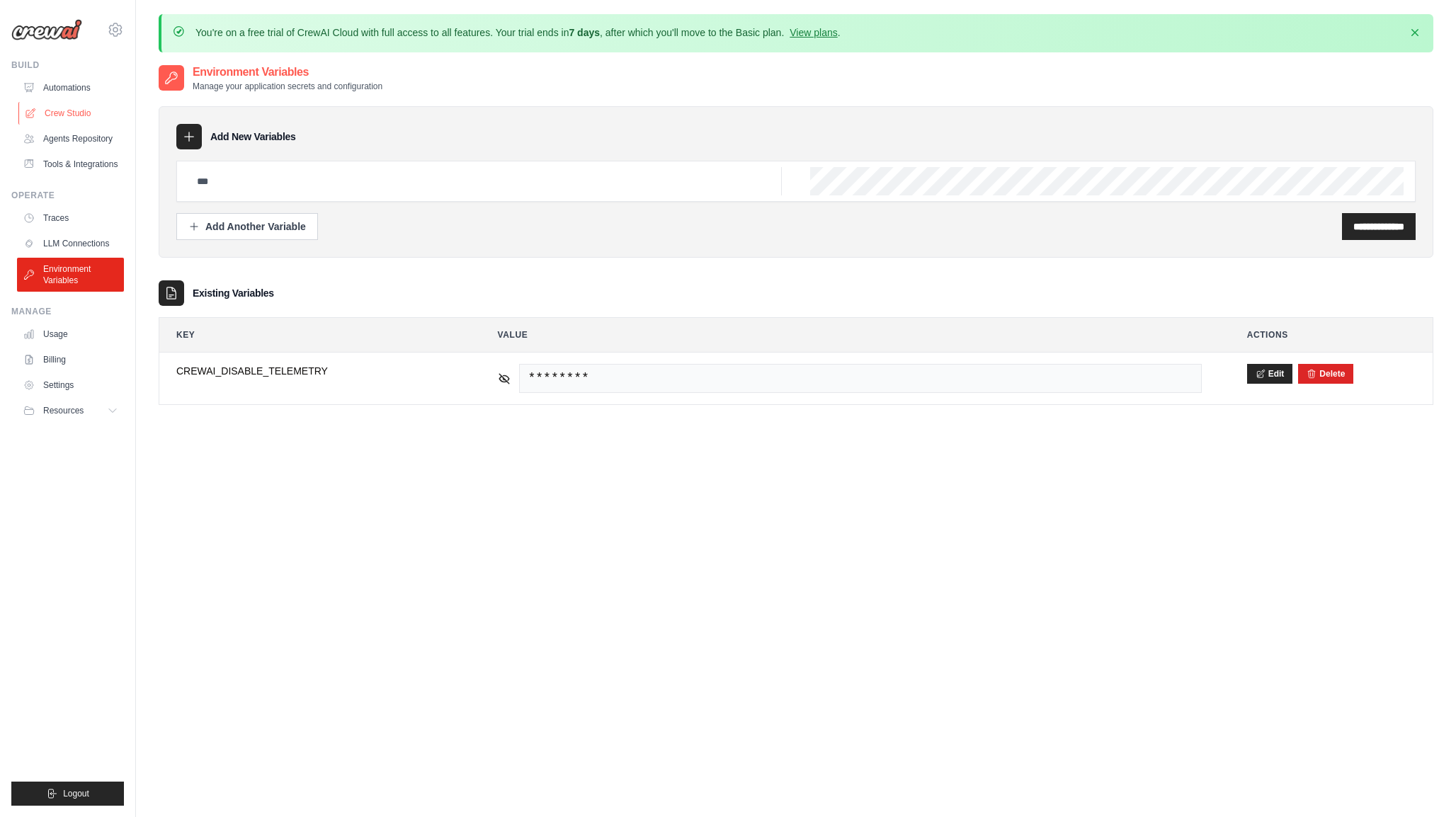
click at [55, 117] on link "Crew Studio" at bounding box center [71, 112] width 107 height 22
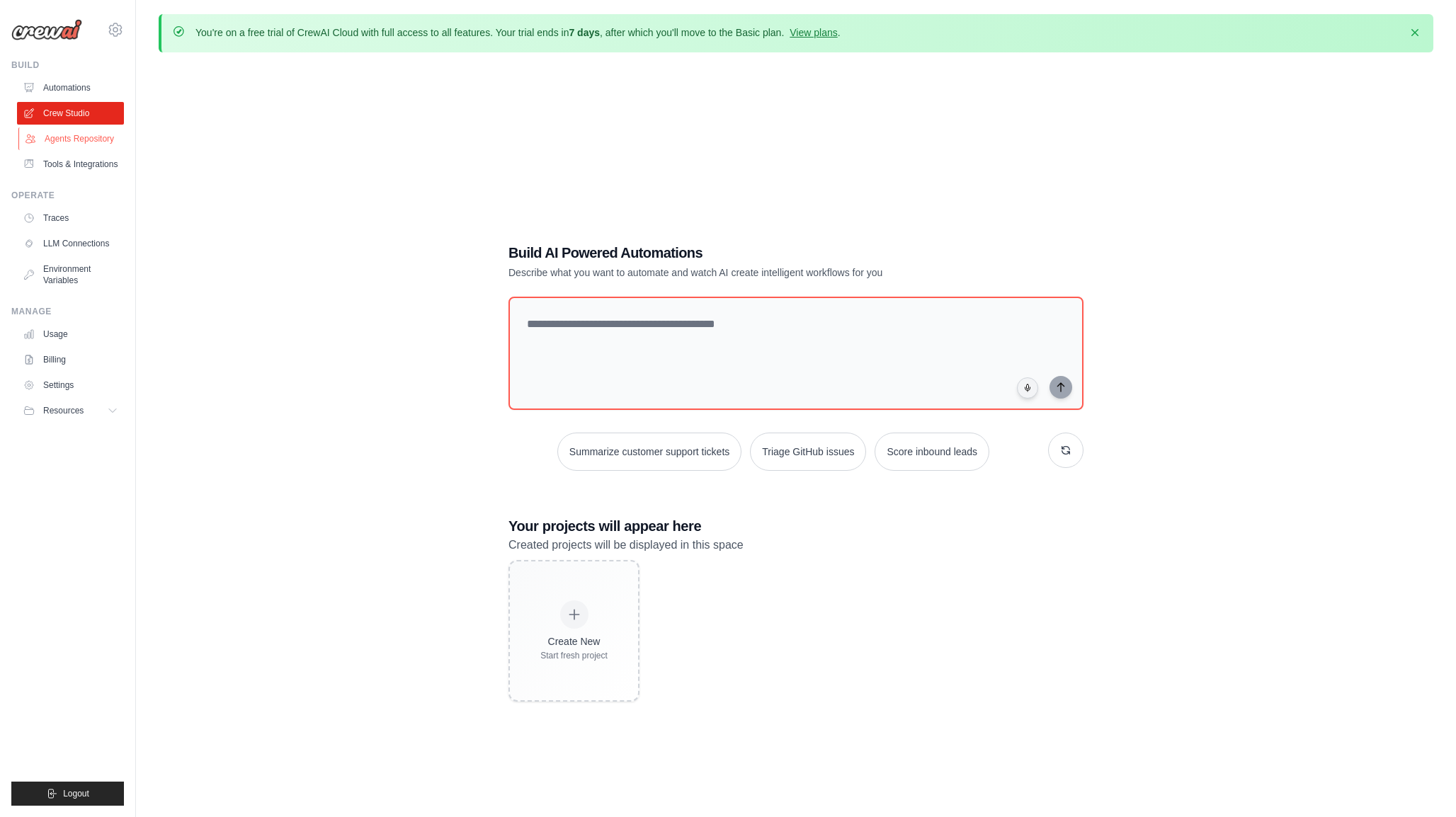
click at [50, 139] on link "Agents Repository" at bounding box center [71, 138] width 107 height 22
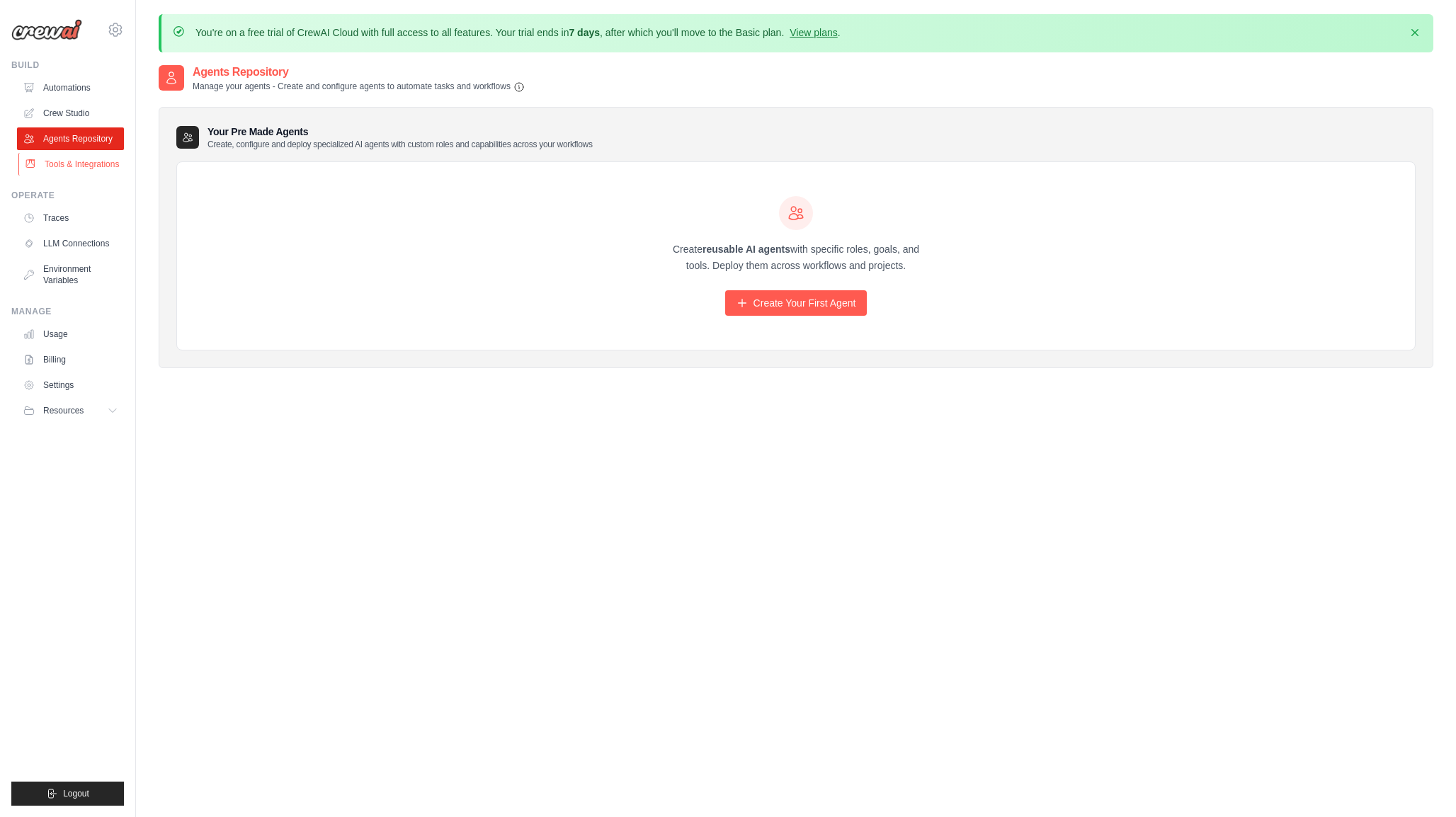
click at [45, 162] on link "Tools & Integrations" at bounding box center [71, 164] width 107 height 22
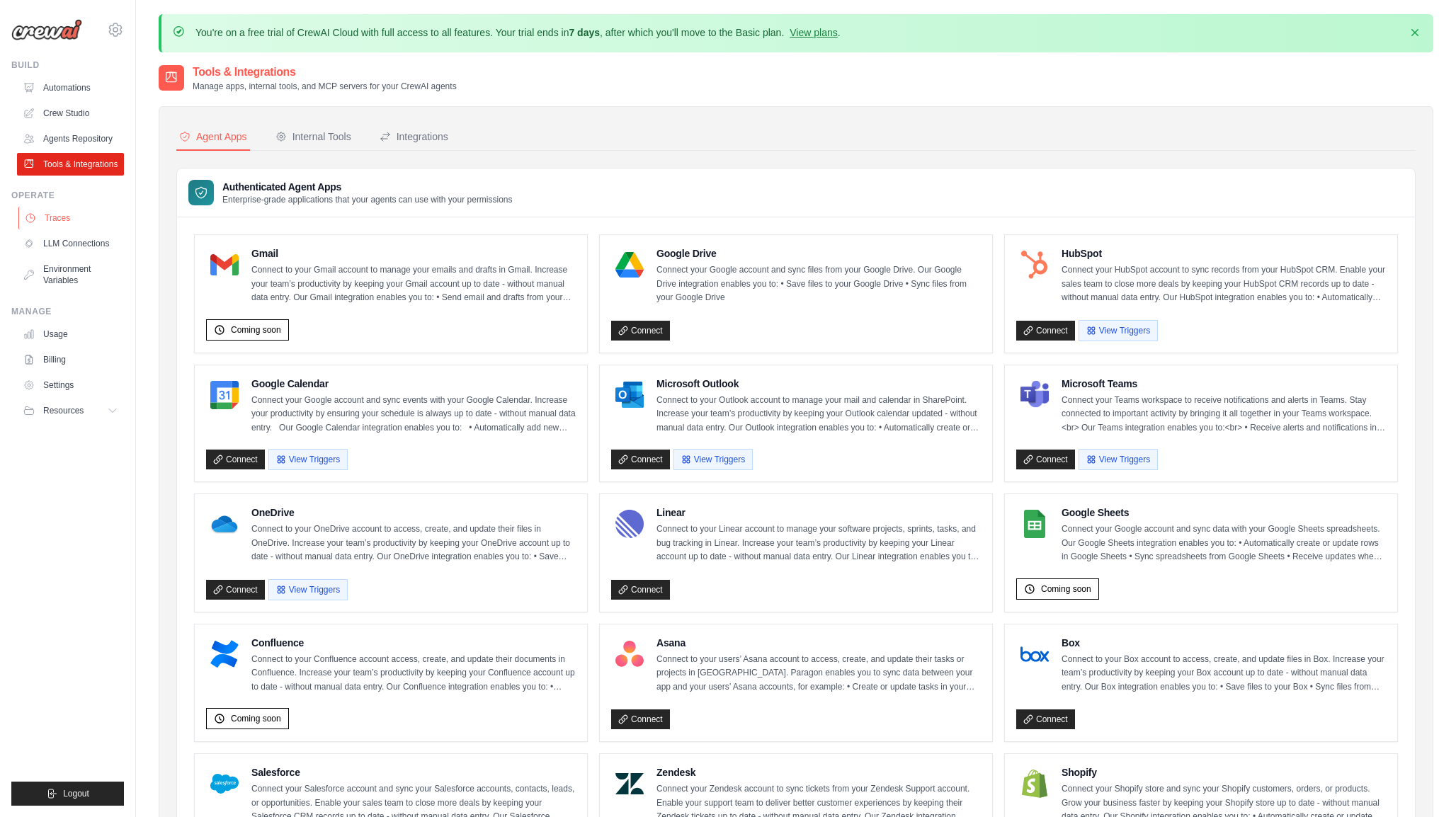
click at [52, 223] on link "Traces" at bounding box center [71, 218] width 107 height 22
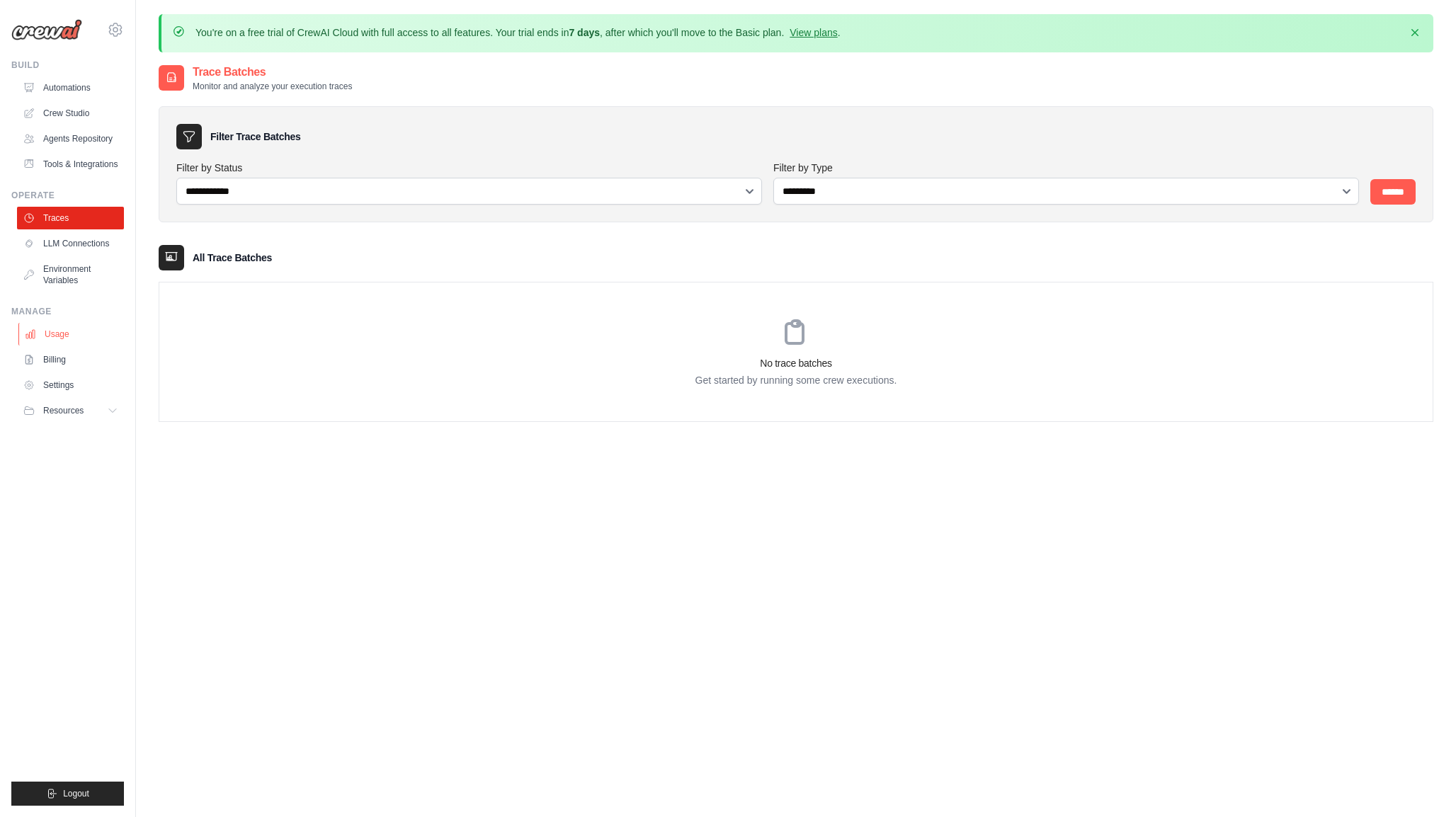
click at [52, 325] on link "Usage" at bounding box center [71, 333] width 107 height 22
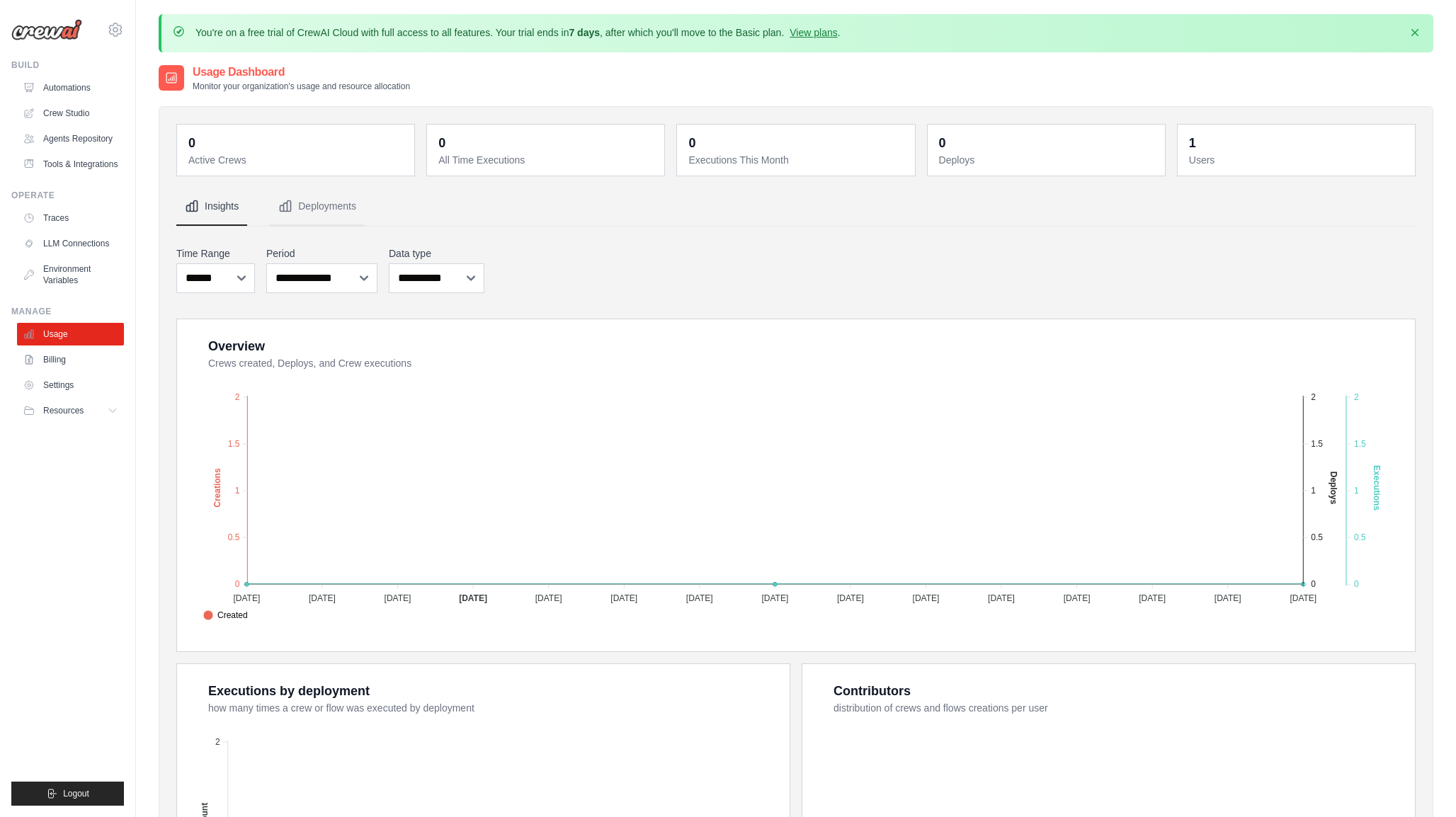
scroll to position [259, 0]
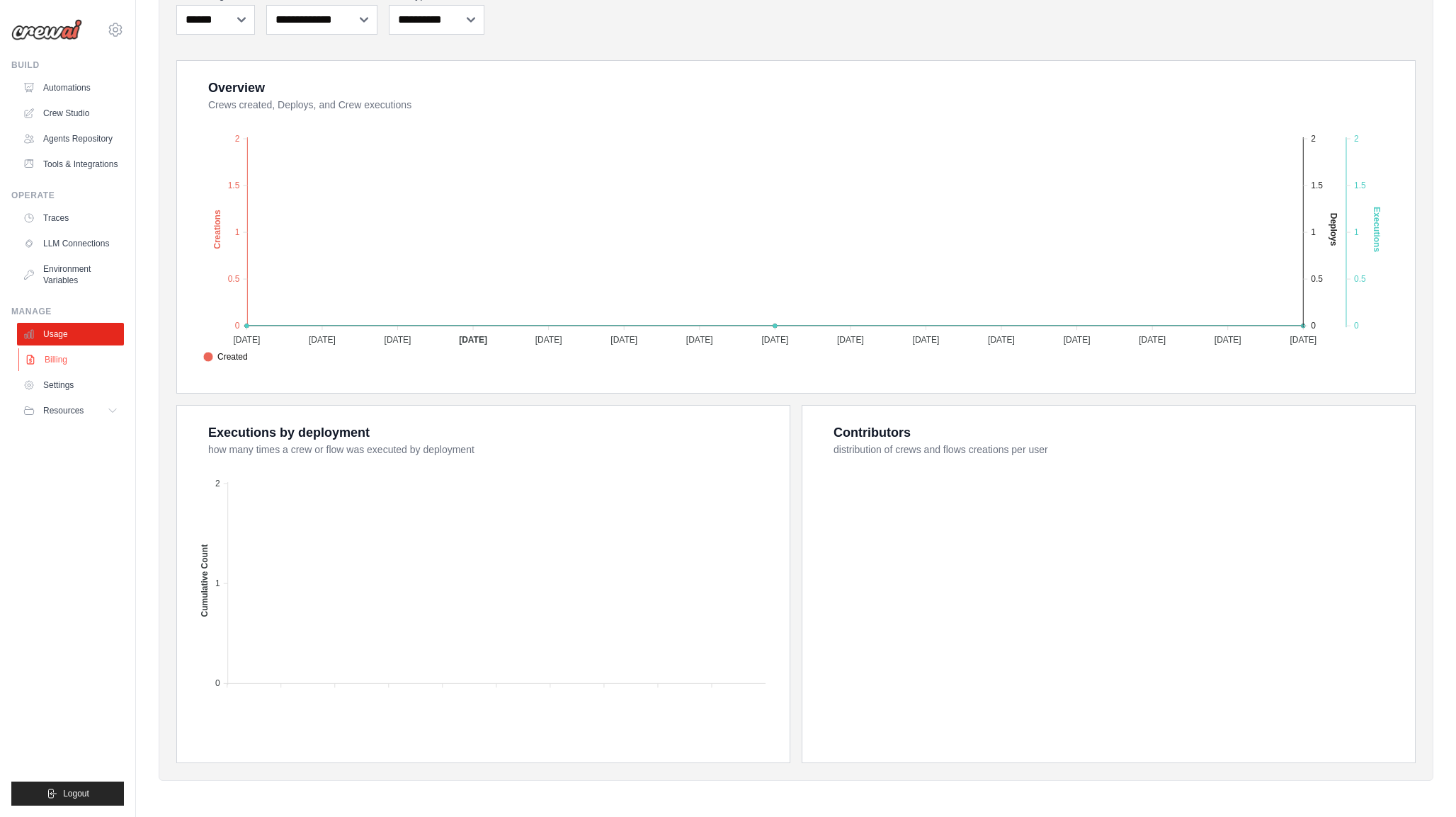
click at [40, 359] on link "Billing" at bounding box center [71, 360] width 107 height 22
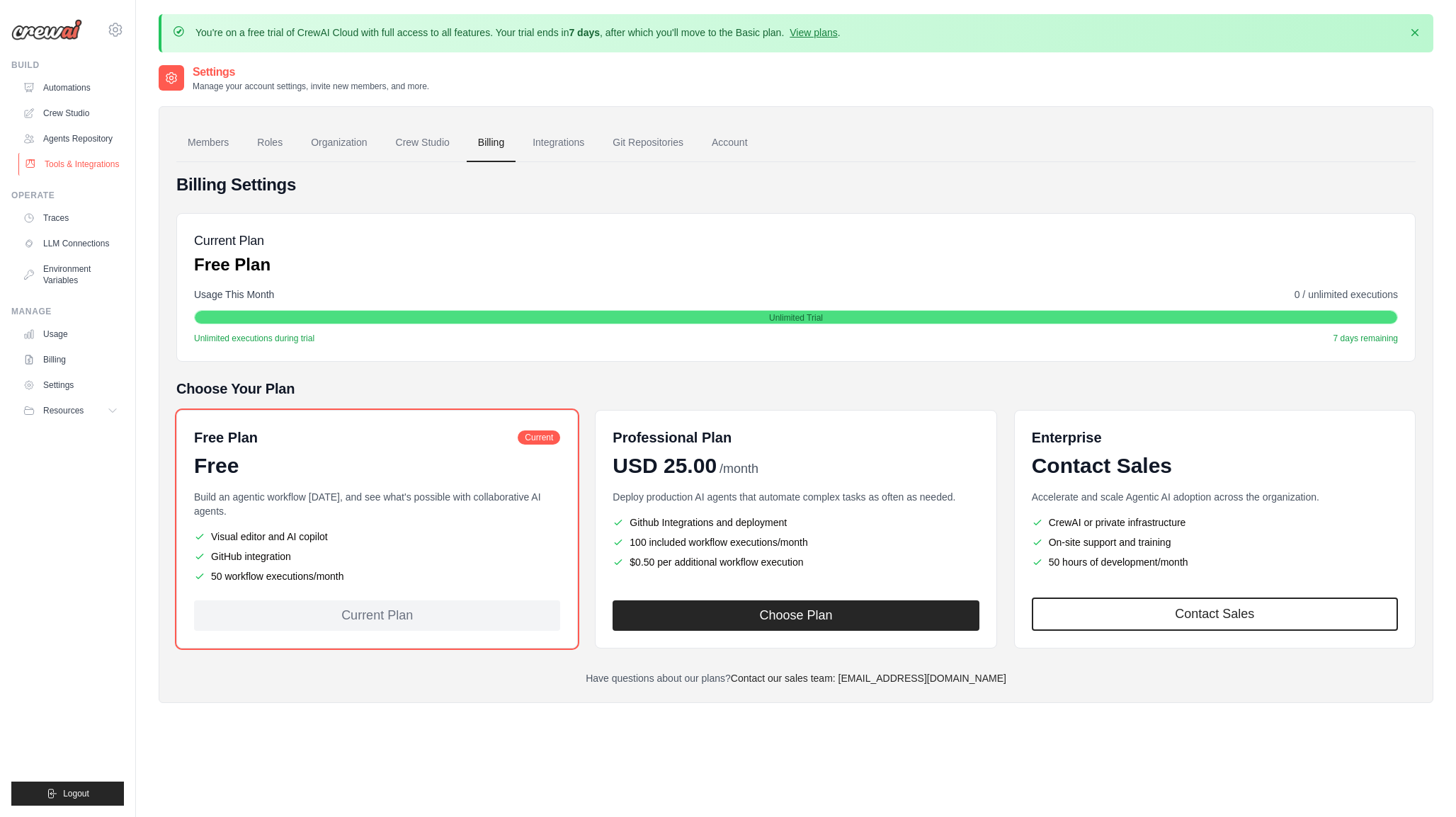
click at [47, 159] on link "Tools & Integrations" at bounding box center [71, 164] width 107 height 22
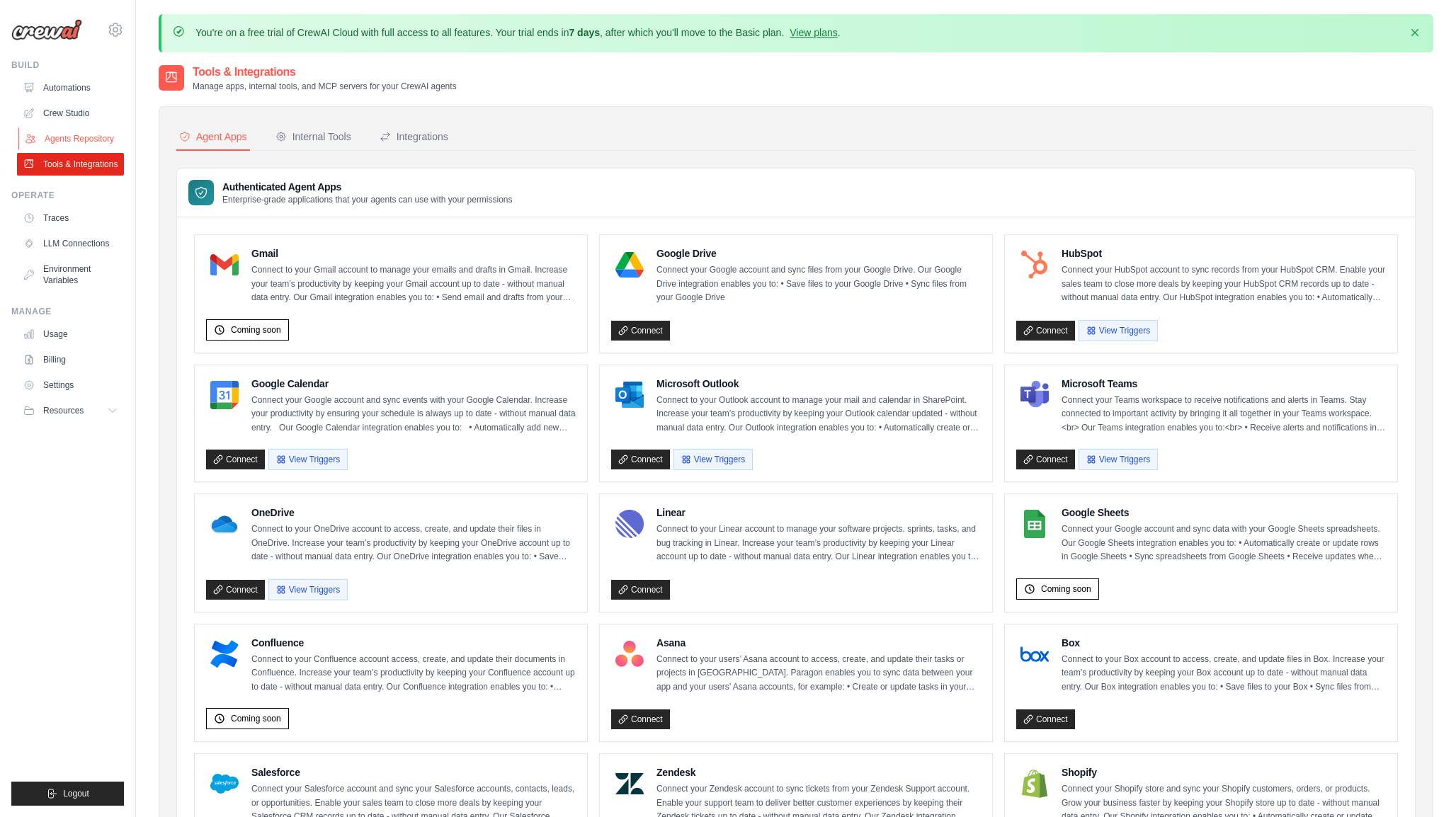
click at [52, 135] on link "Agents Repository" at bounding box center [71, 138] width 107 height 22
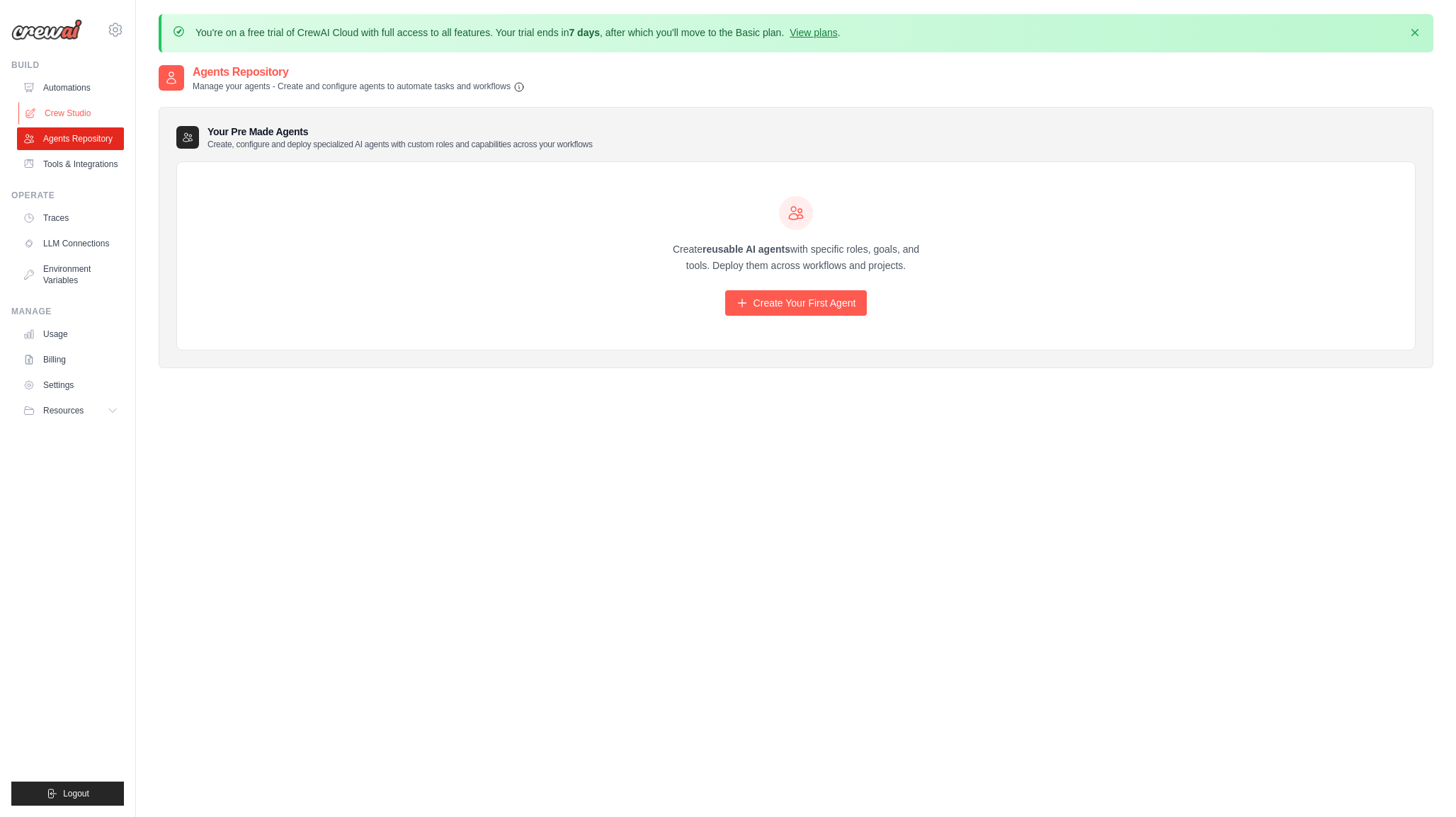
click at [56, 112] on link "Crew Studio" at bounding box center [71, 112] width 107 height 22
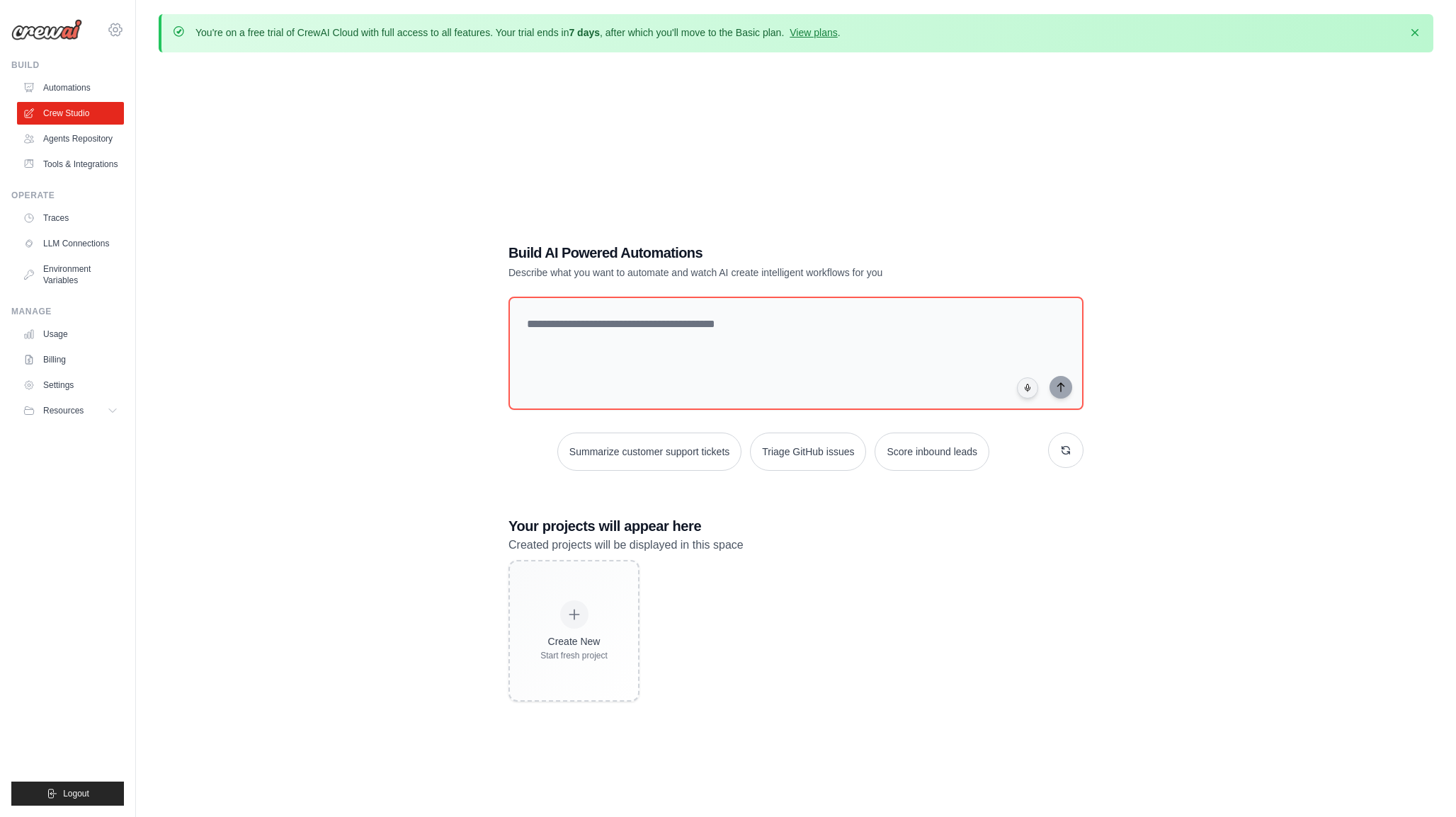
click at [111, 29] on icon at bounding box center [115, 30] width 17 height 17
click at [135, 89] on span "Settings" at bounding box center [177, 88] width 111 height 14
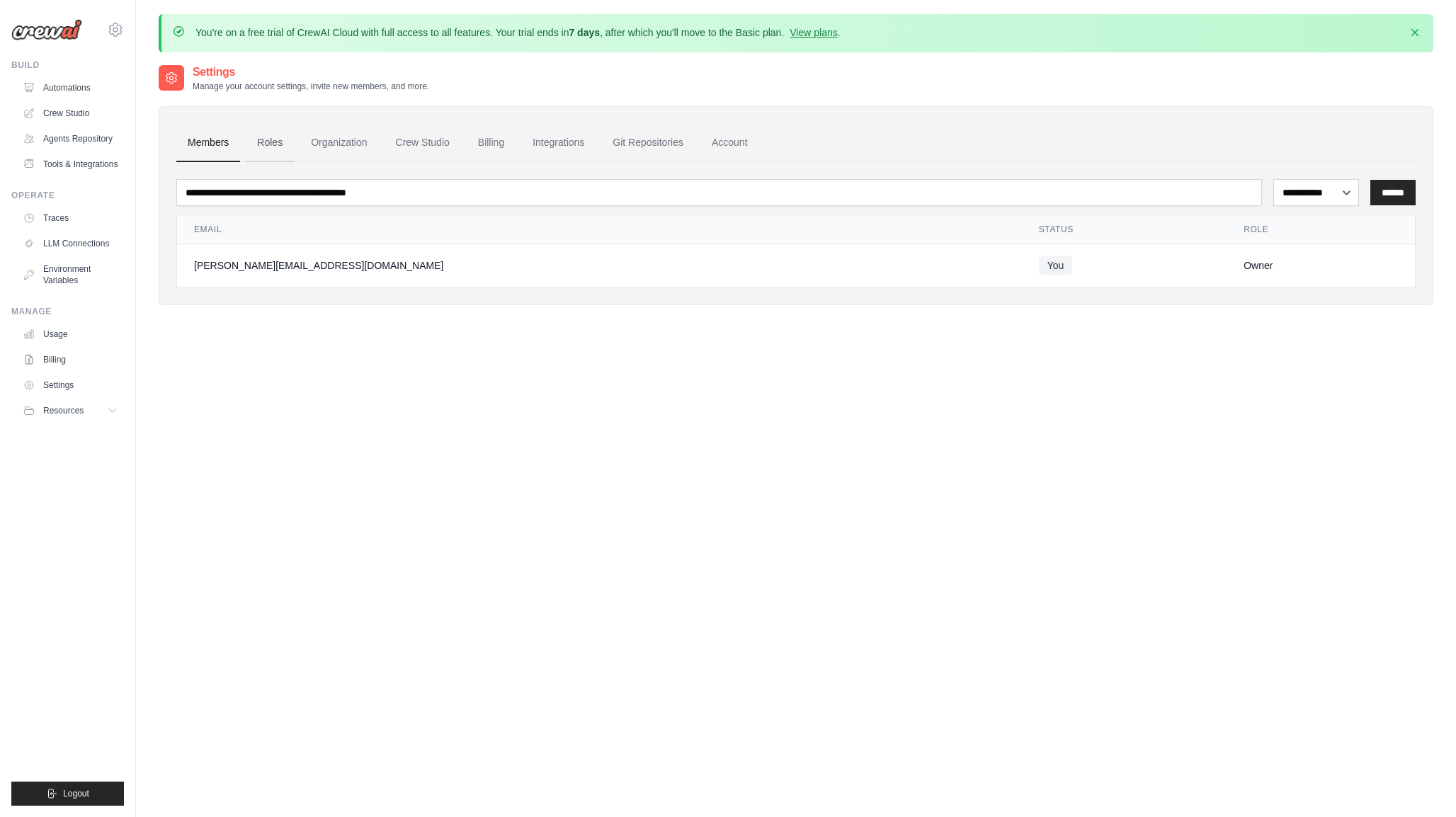
click at [269, 141] on link "Roles" at bounding box center [270, 143] width 49 height 39
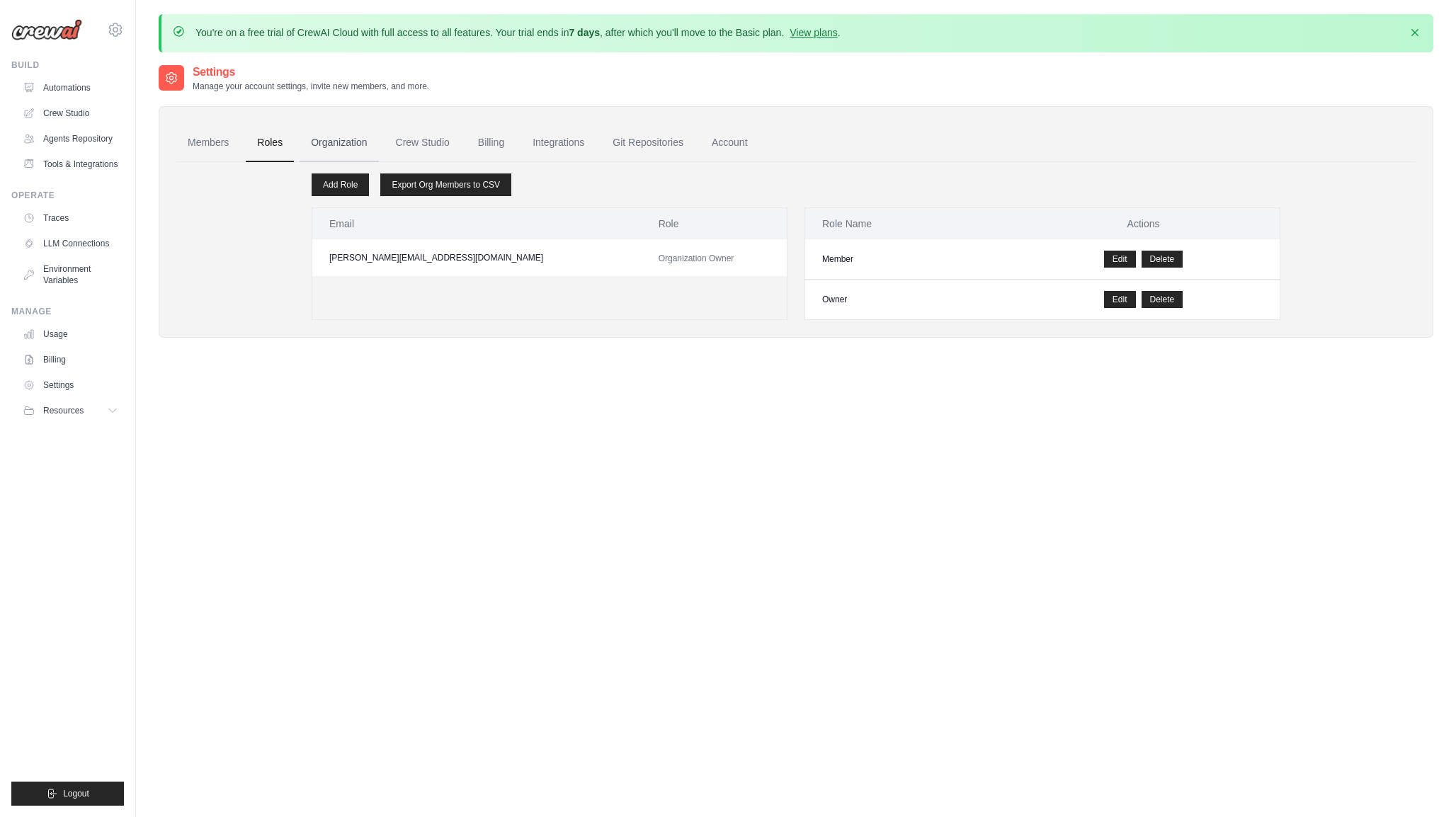
click at [347, 130] on link "Organization" at bounding box center [338, 143] width 78 height 39
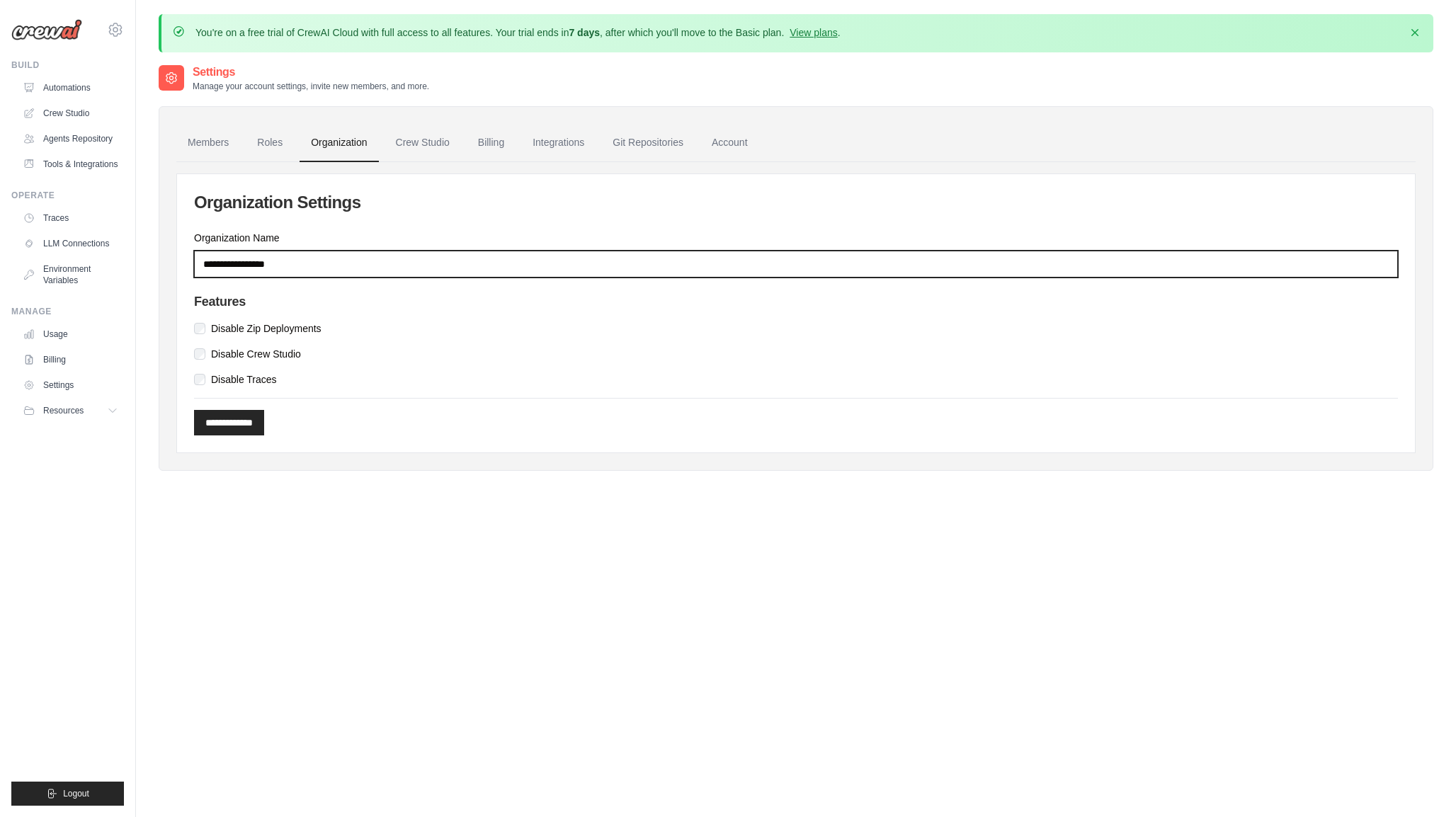
click at [304, 264] on input "Organization Name" at bounding box center [795, 264] width 1203 height 27
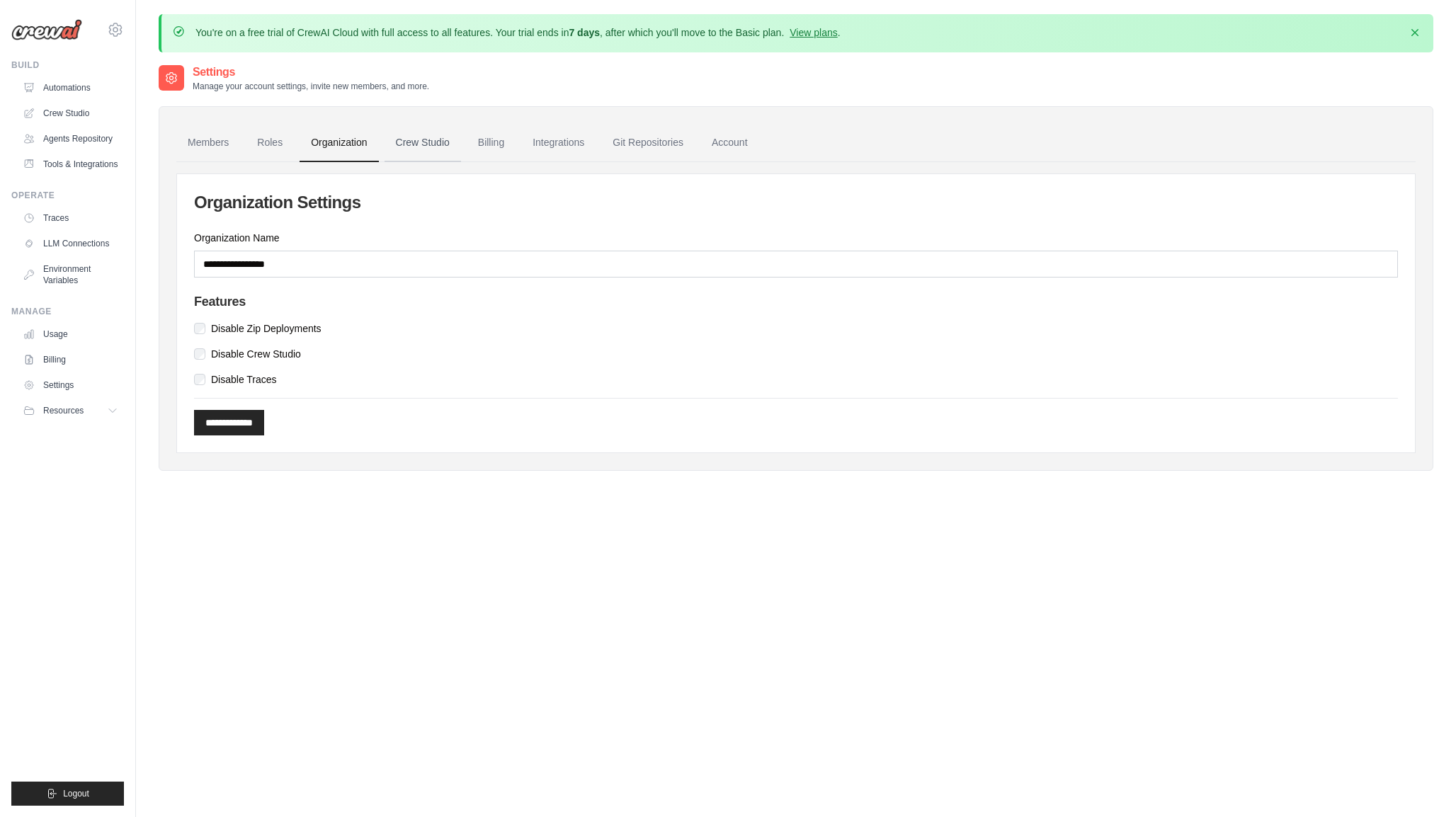
click at [442, 145] on link "Crew Studio" at bounding box center [422, 143] width 76 height 39
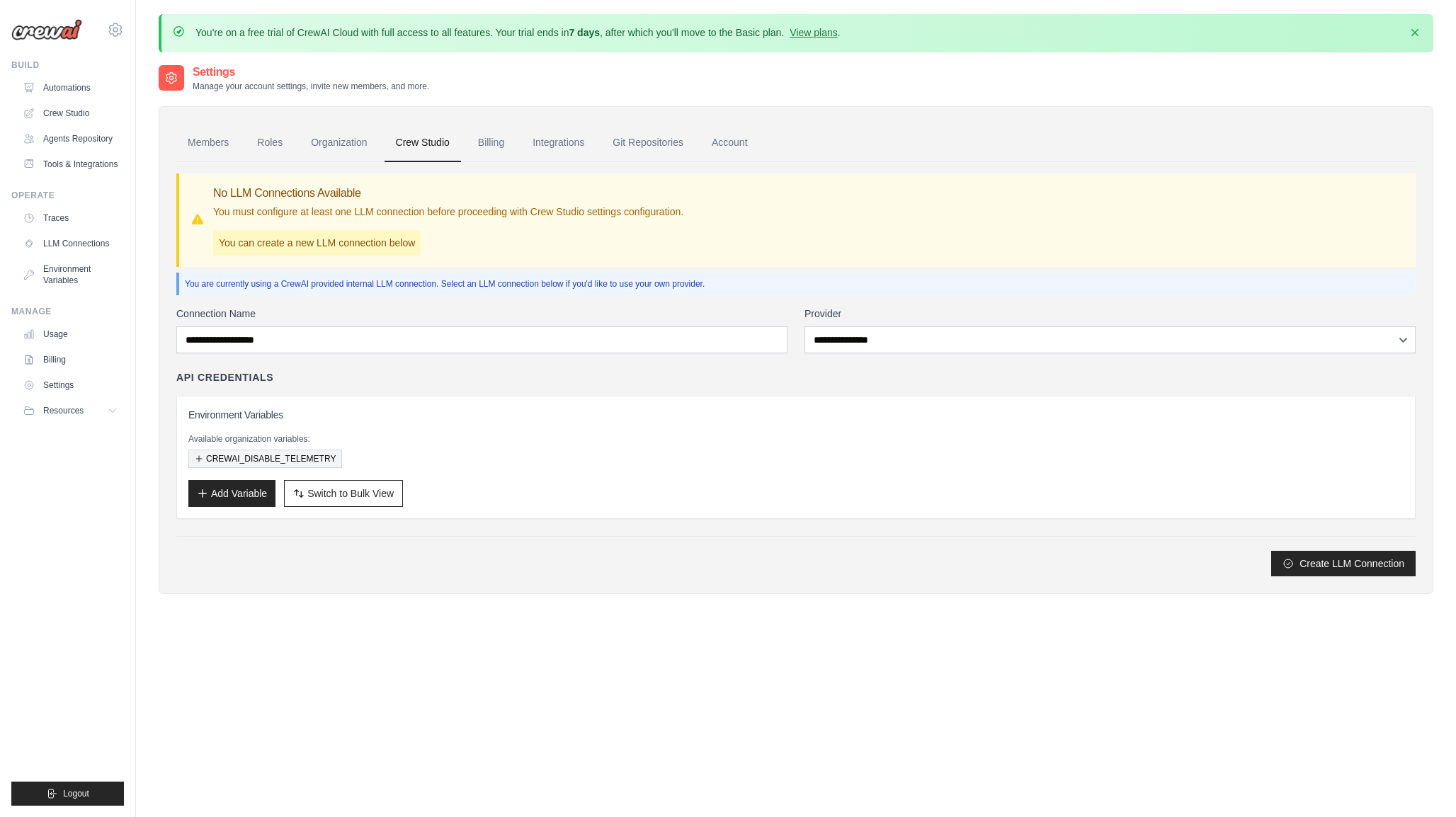
click at [217, 461] on button "CREWAI_DISABLE_TELEMETRY" at bounding box center [265, 458] width 154 height 18
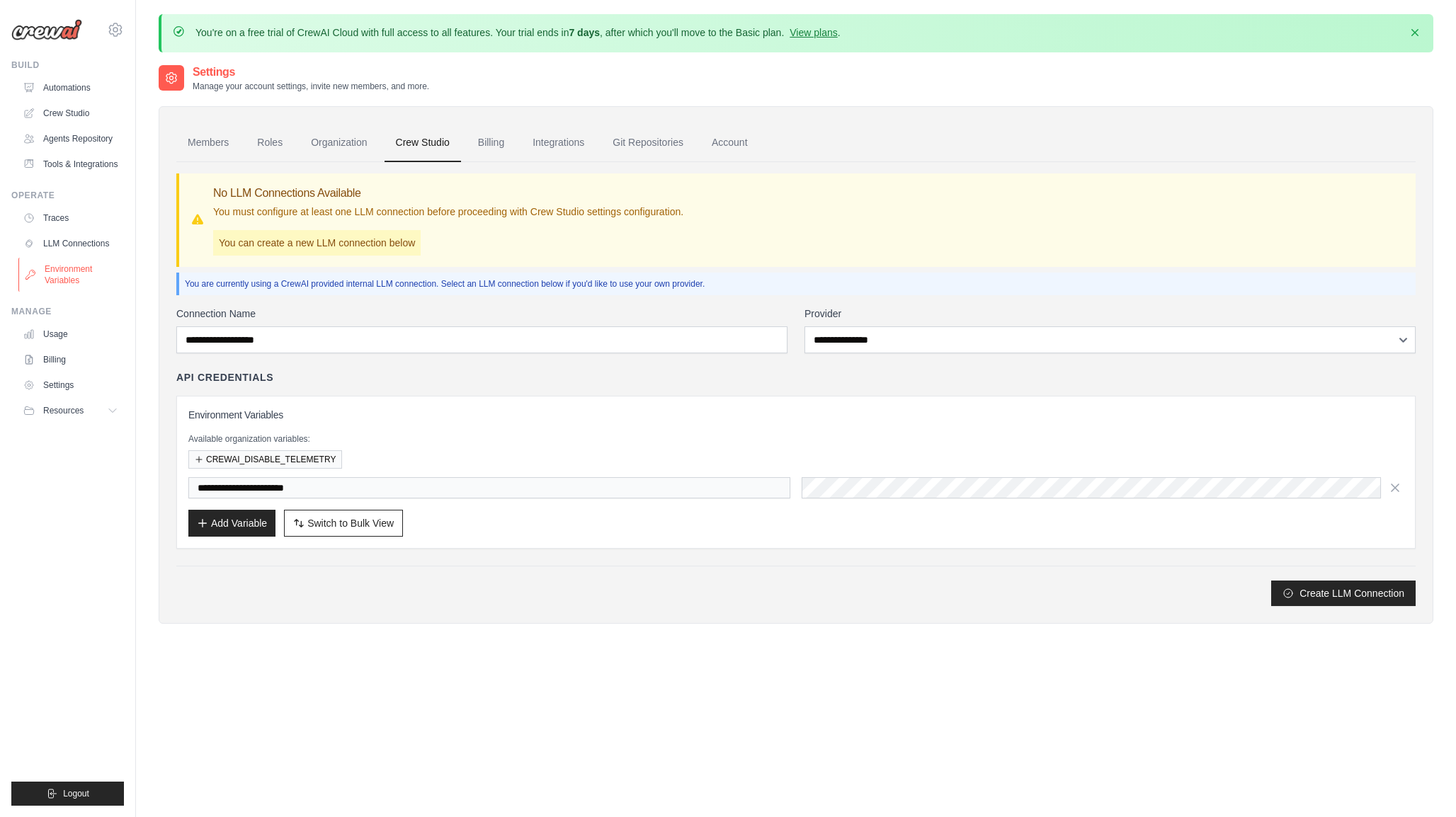
click at [55, 264] on link "Environment Variables" at bounding box center [71, 275] width 107 height 34
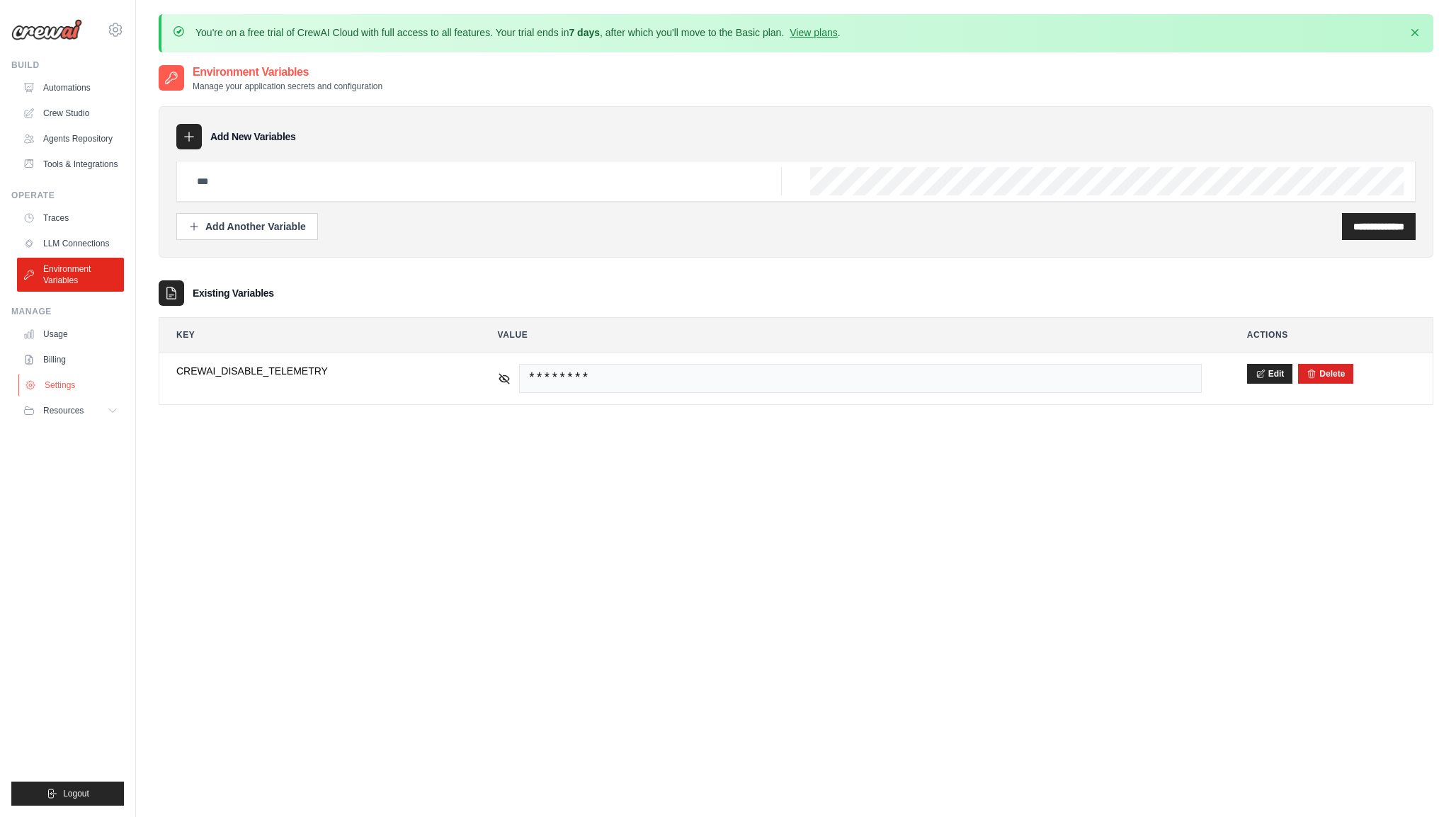
click at [63, 389] on link "Settings" at bounding box center [71, 385] width 107 height 22
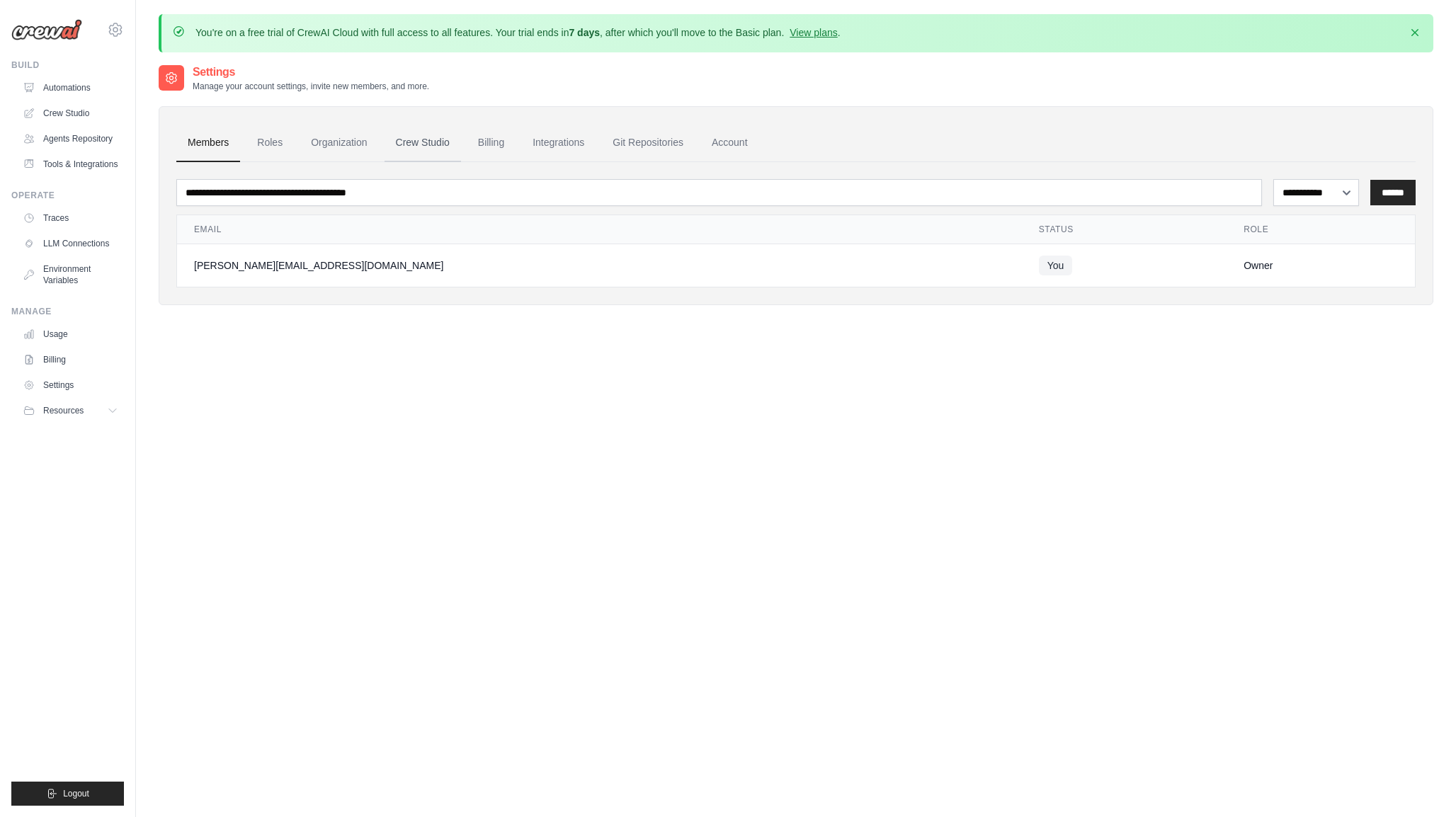
click at [422, 139] on link "Crew Studio" at bounding box center [422, 143] width 76 height 39
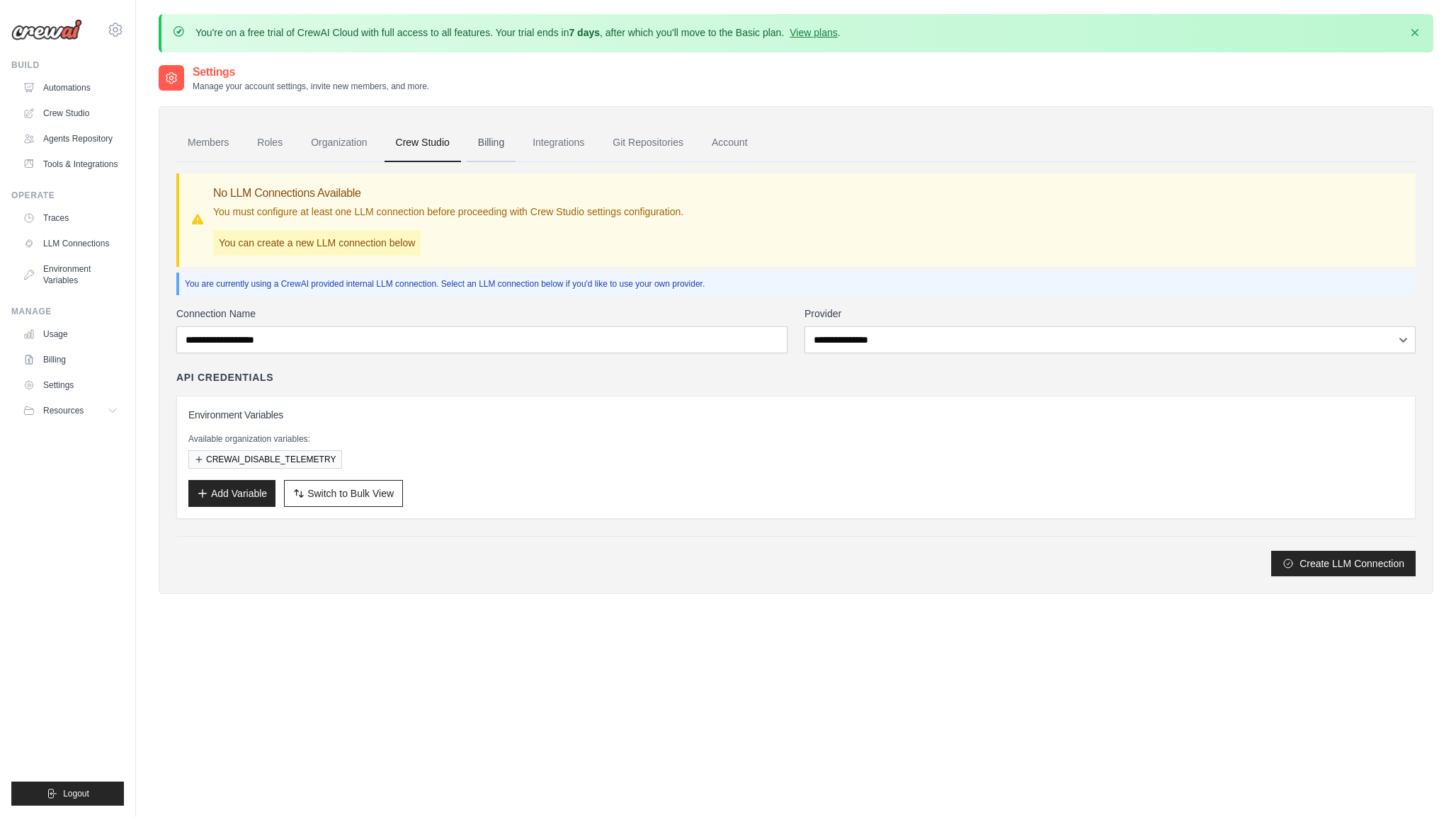
click at [498, 140] on link "Billing" at bounding box center [491, 143] width 49 height 39
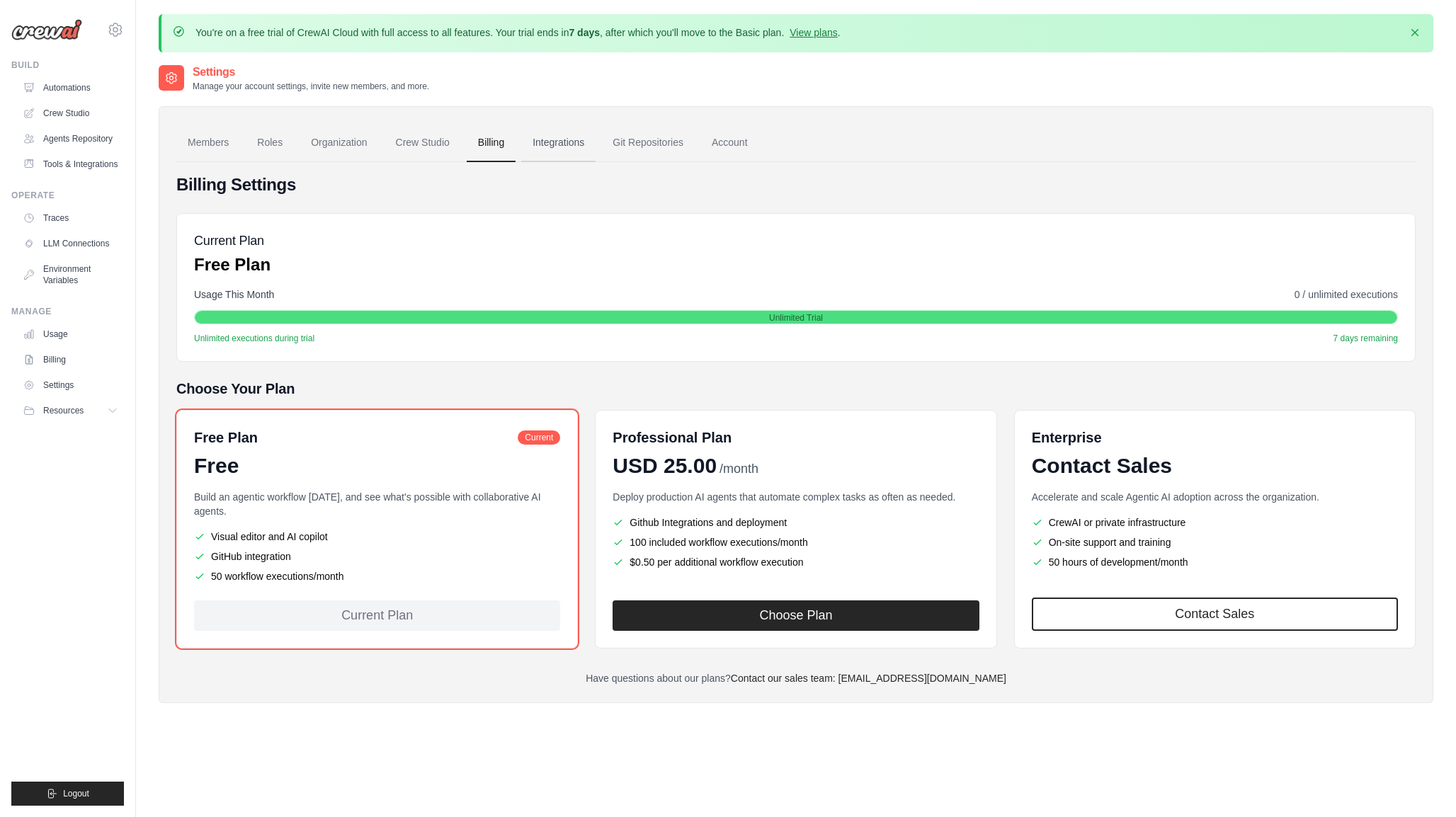
click at [569, 140] on link "Integrations" at bounding box center [558, 143] width 75 height 39
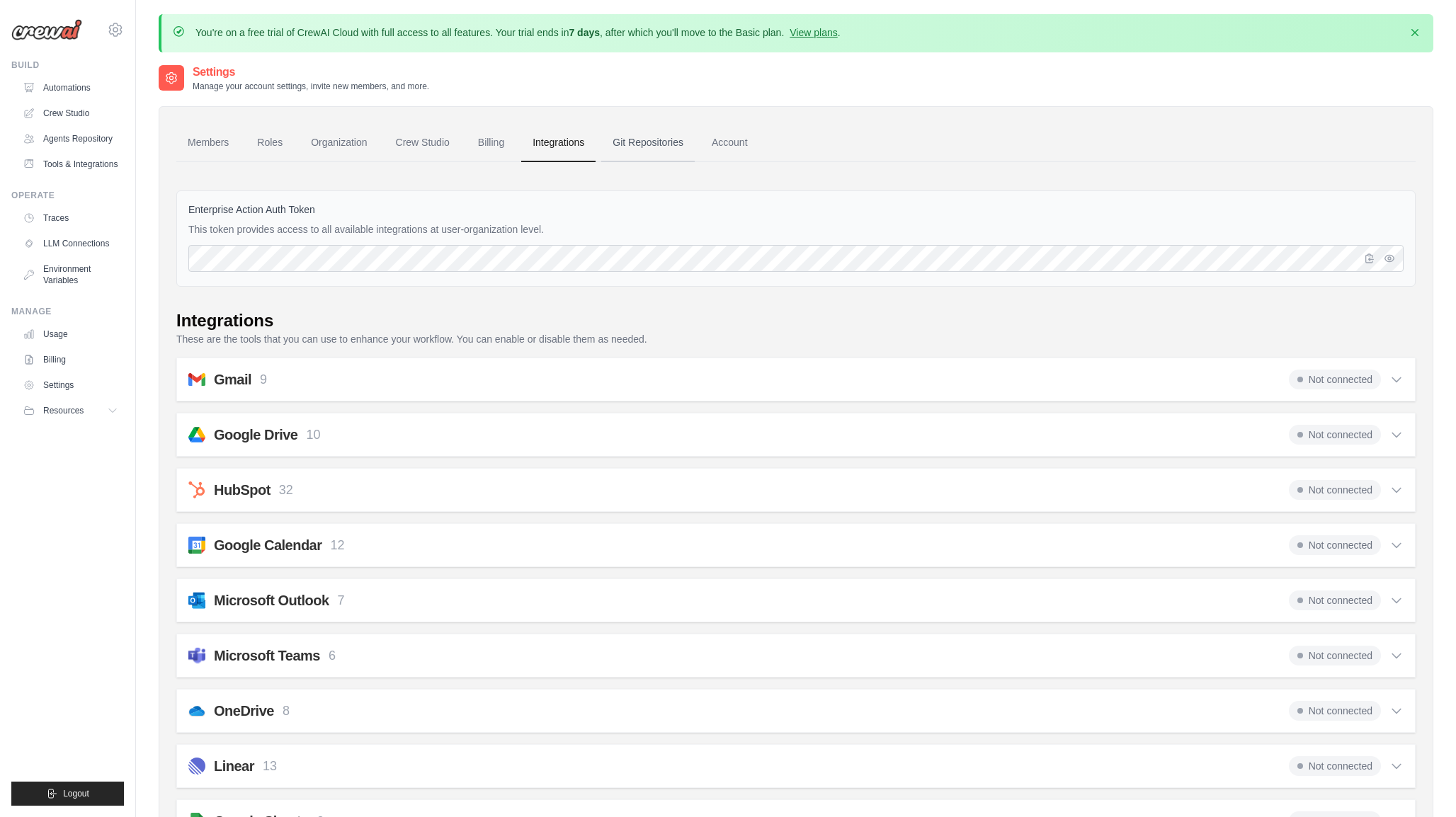
click at [635, 147] on link "Git Repositories" at bounding box center [648, 143] width 93 height 39
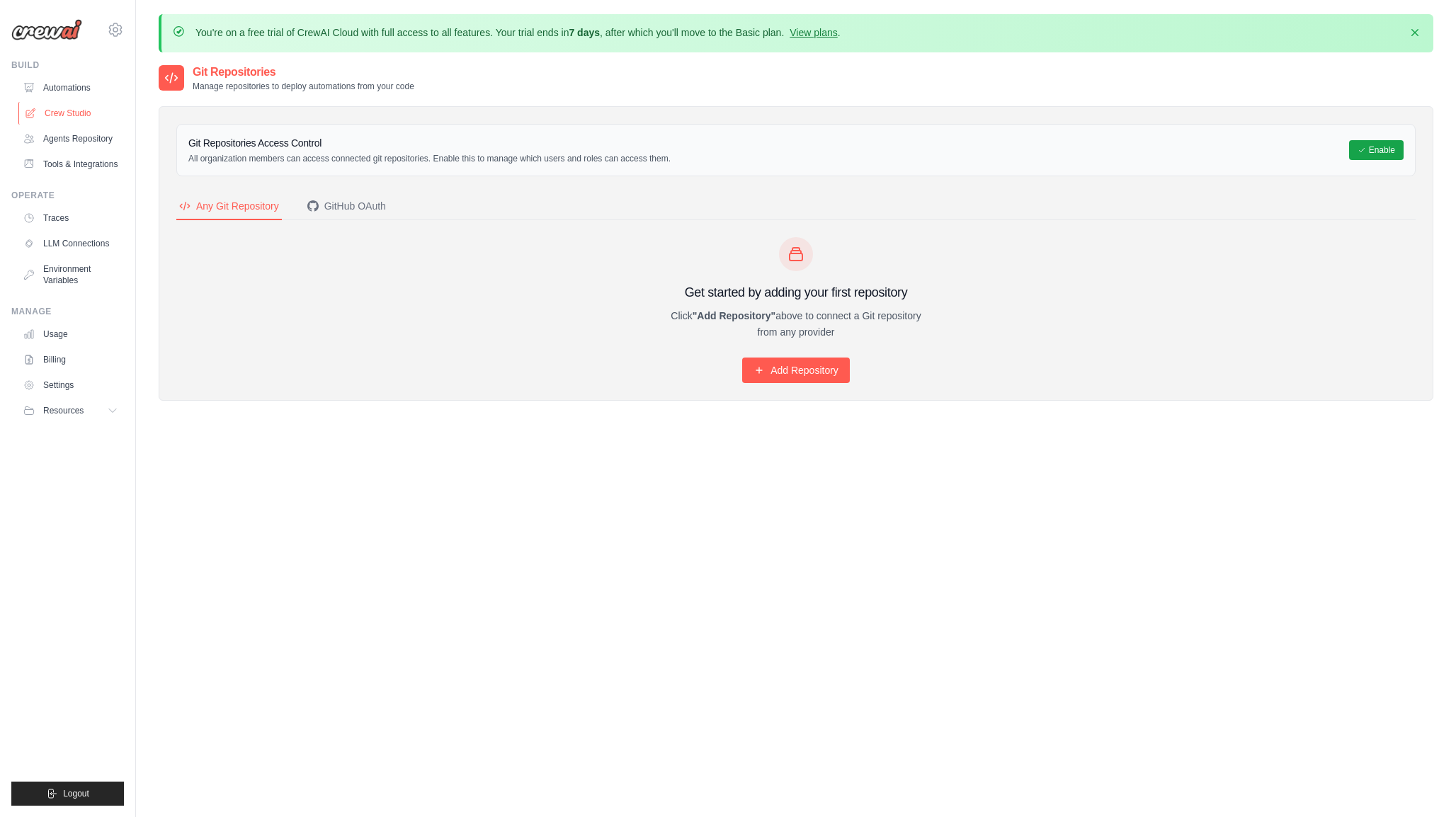
click at [88, 110] on link "Crew Studio" at bounding box center [71, 112] width 107 height 22
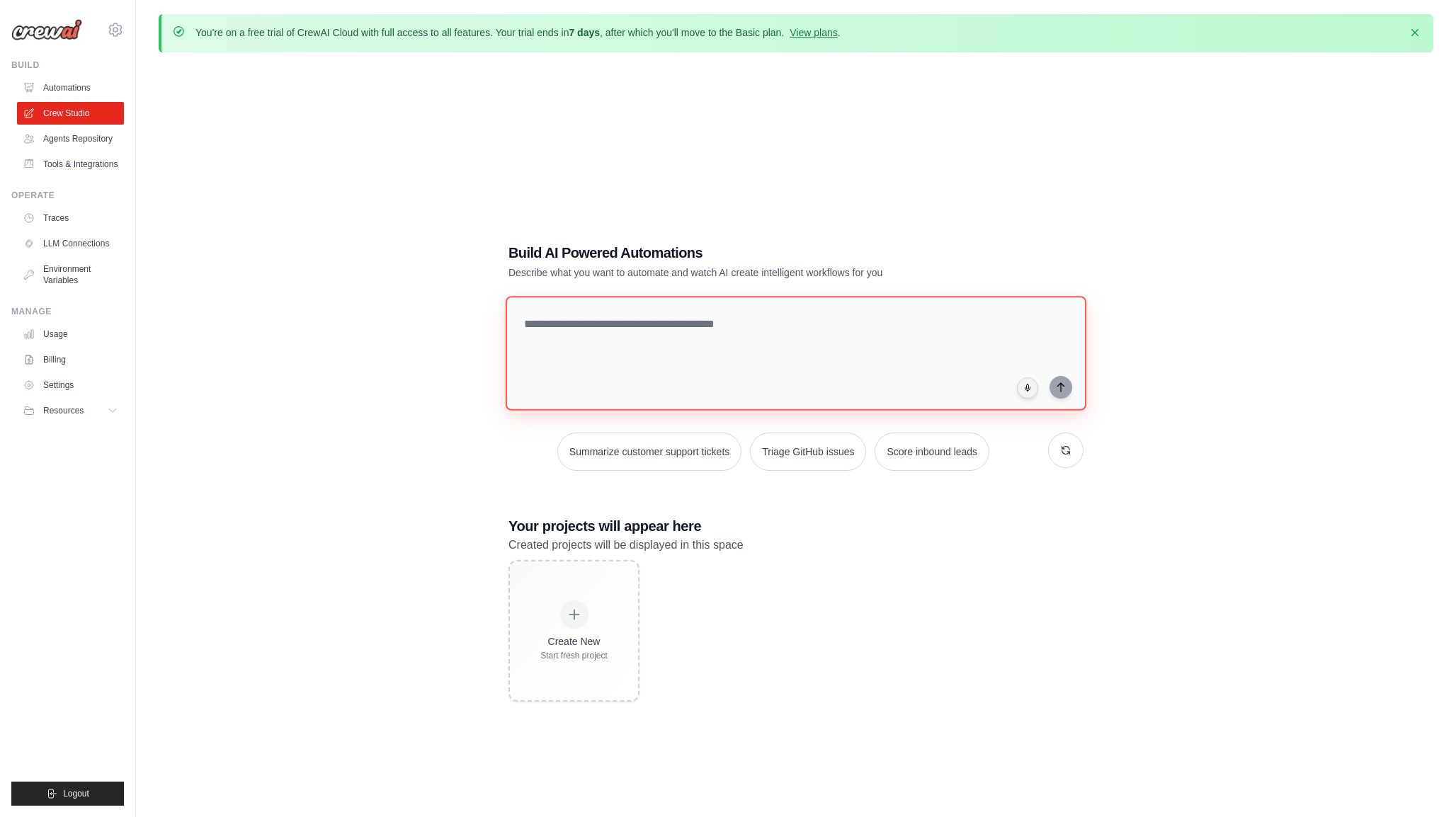
click at [617, 366] on textarea at bounding box center [795, 353] width 581 height 115
paste textarea "**********"
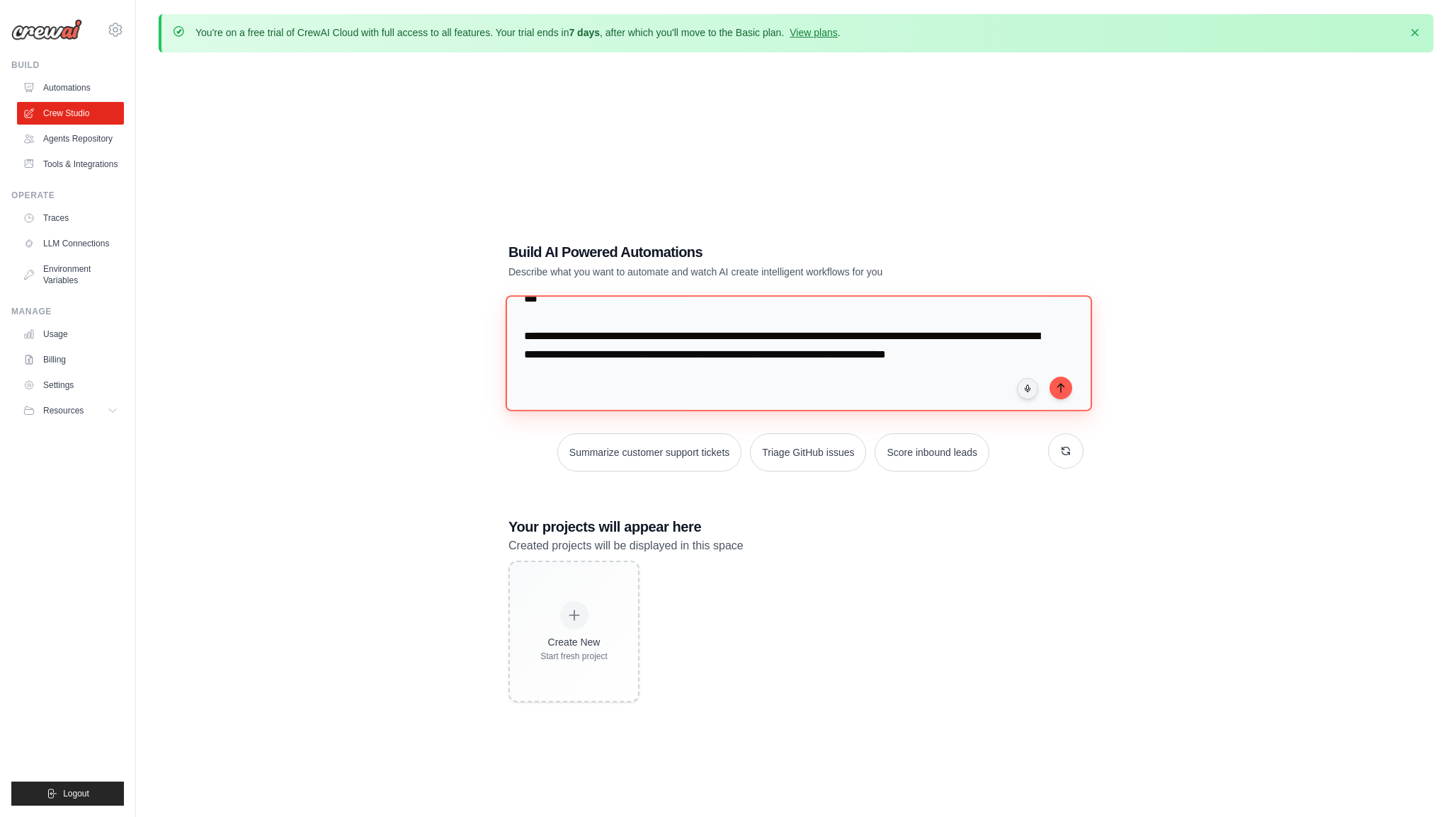
scroll to position [9455, 0]
click at [635, 339] on textarea at bounding box center [798, 353] width 586 height 115
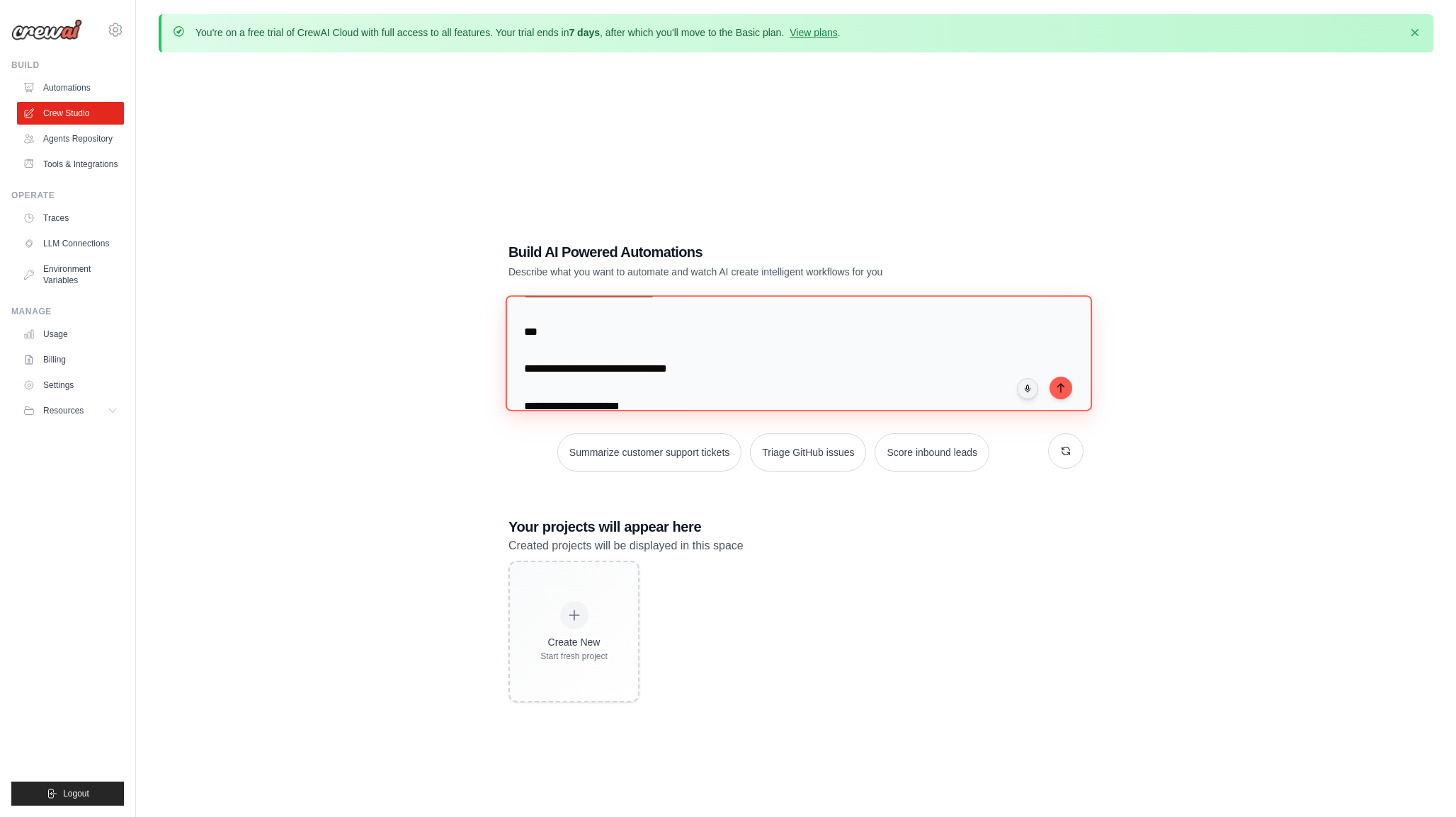
scroll to position [0, 0]
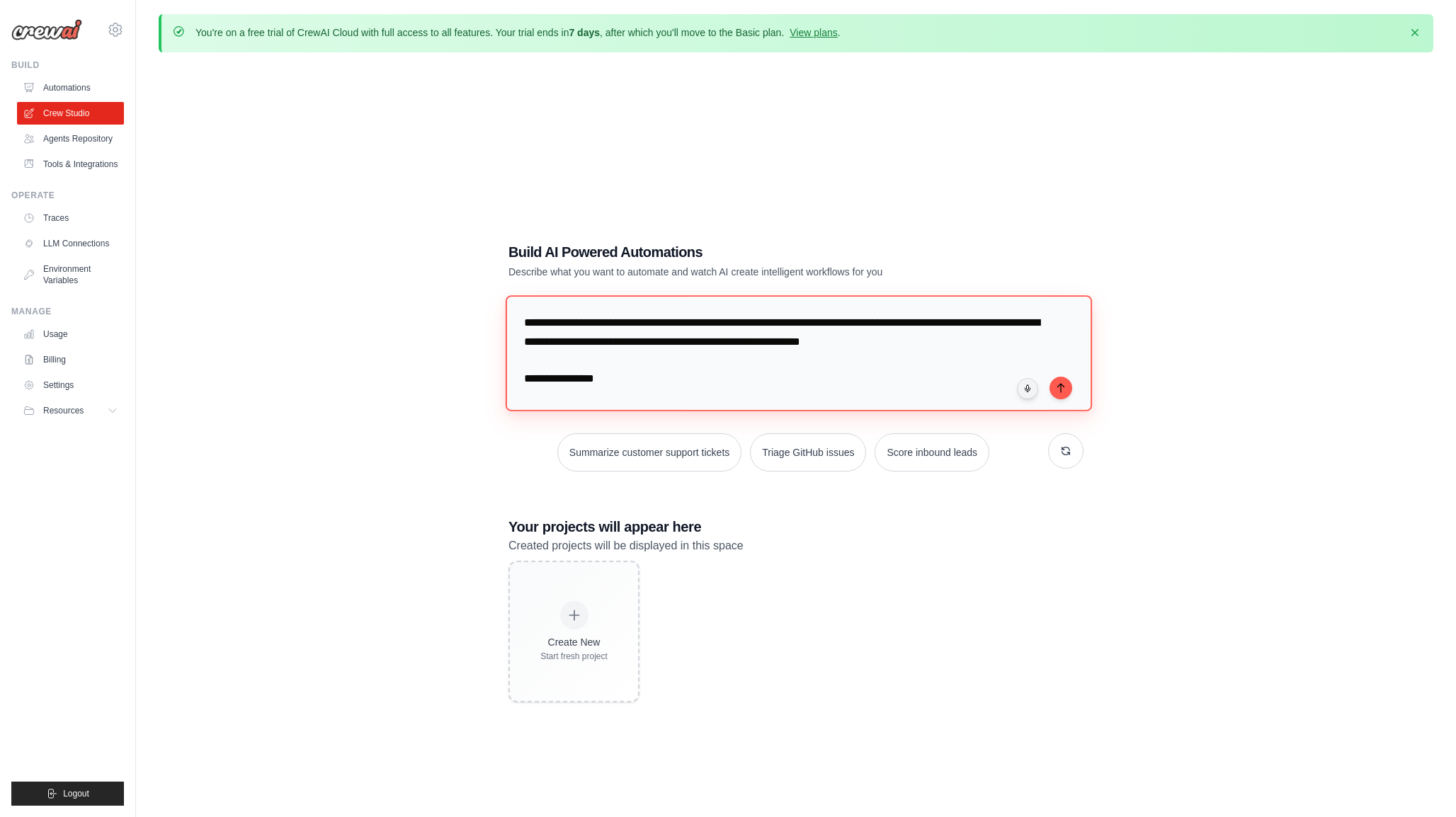
click at [524, 328] on textarea at bounding box center [798, 353] width 586 height 115
type textarea "**********"
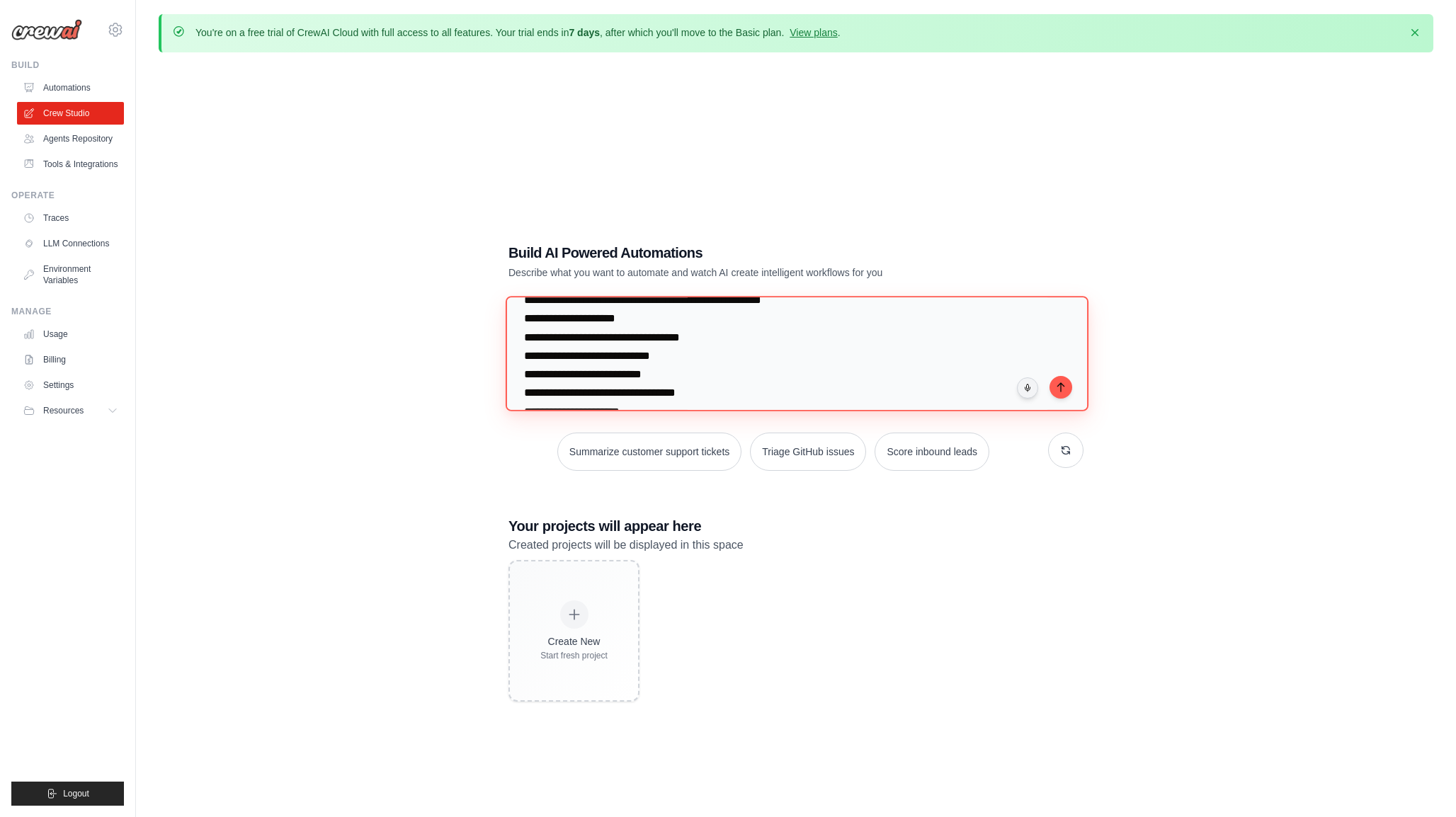
scroll to position [276, 0]
